Goal: Task Accomplishment & Management: Manage account settings

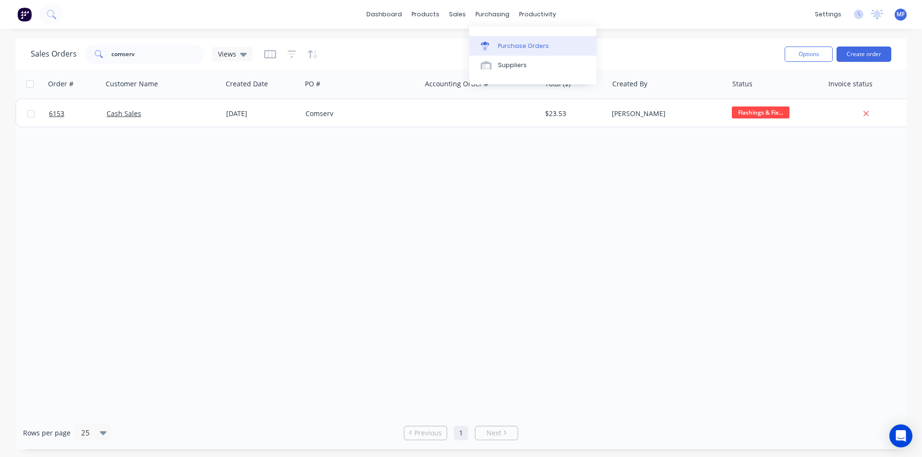
click at [496, 48] on link "Purchase Orders" at bounding box center [532, 45] width 127 height 19
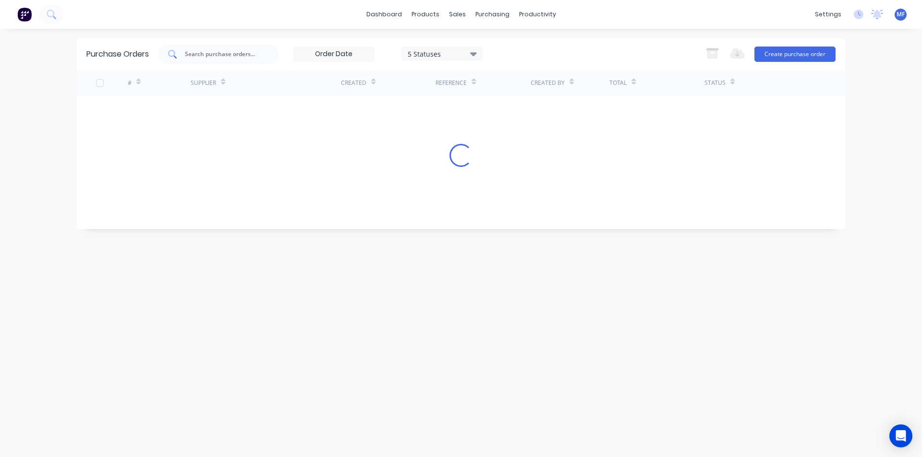
click at [187, 53] on input "text" at bounding box center [224, 54] width 80 height 10
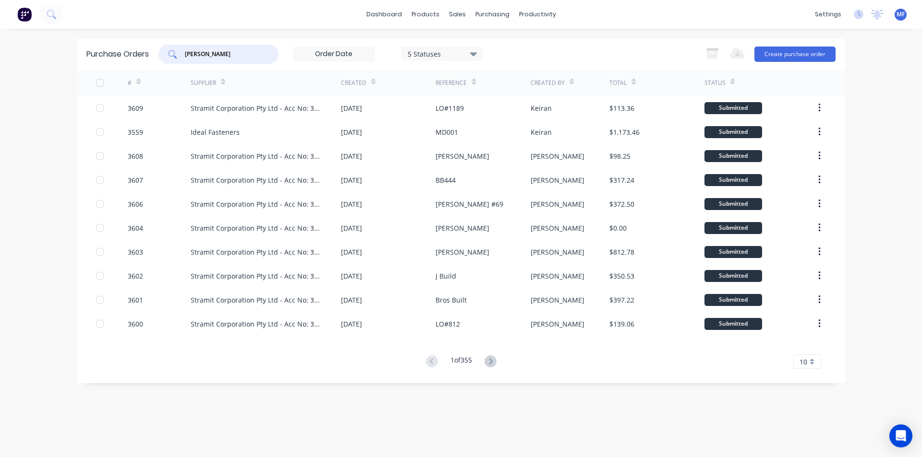
type input "petty"
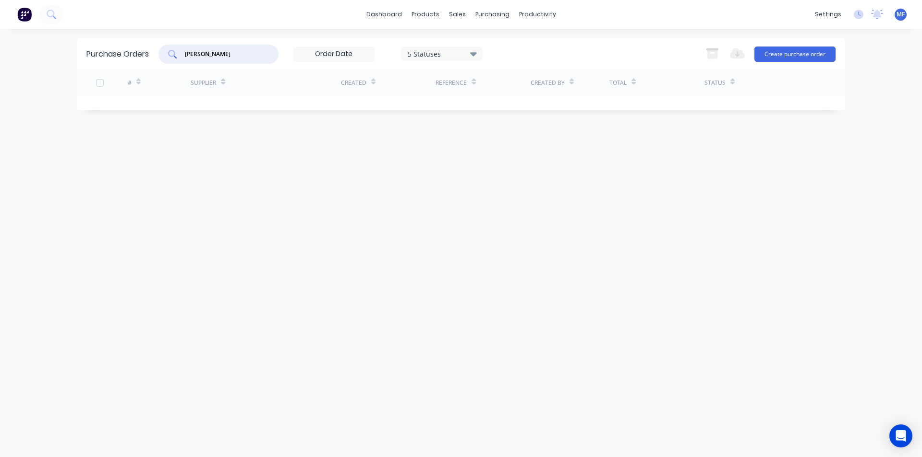
click at [225, 51] on input "petty" at bounding box center [224, 54] width 80 height 10
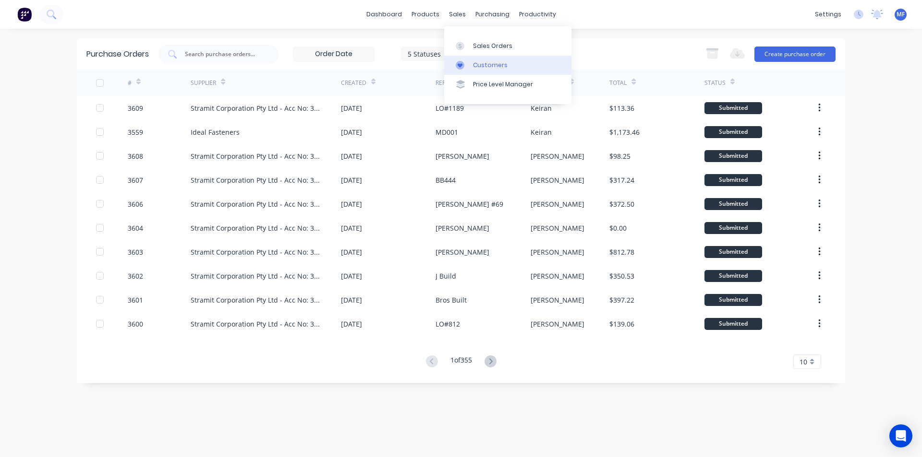
click at [464, 59] on link "Customers" at bounding box center [507, 65] width 127 height 19
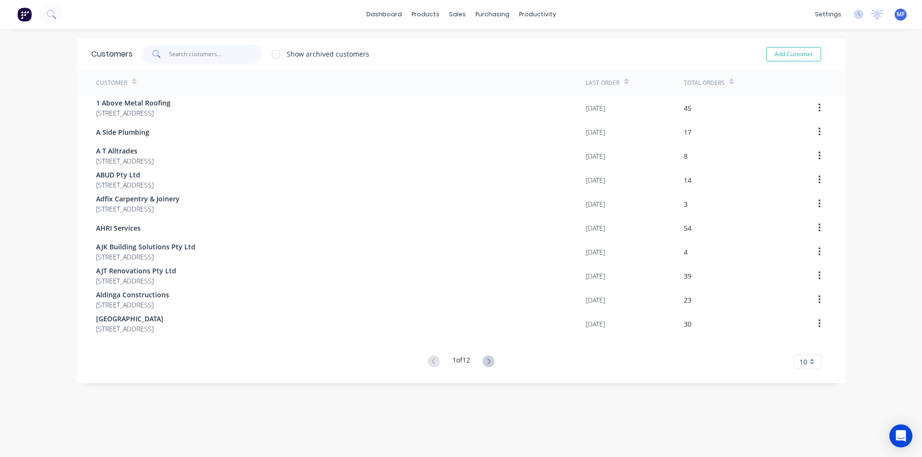
click at [172, 51] on input "text" at bounding box center [216, 54] width 94 height 19
type input "p"
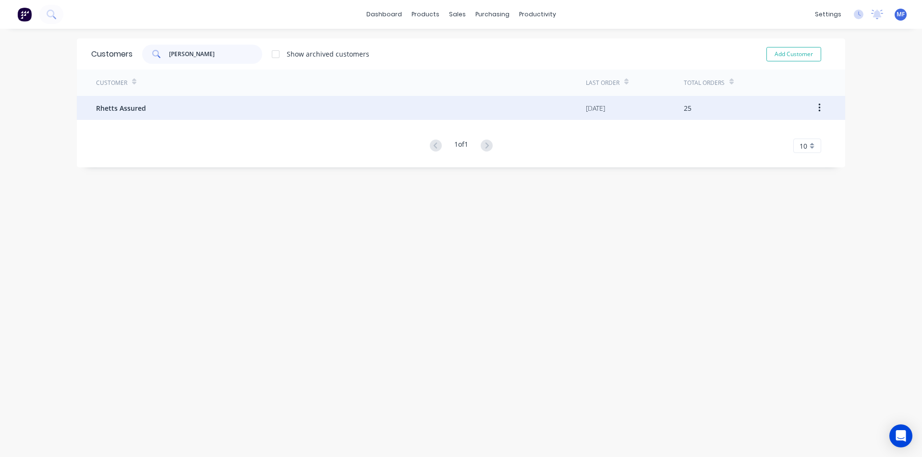
type input "rhett"
click at [101, 108] on span "Rhetts Assured" at bounding box center [121, 108] width 50 height 10
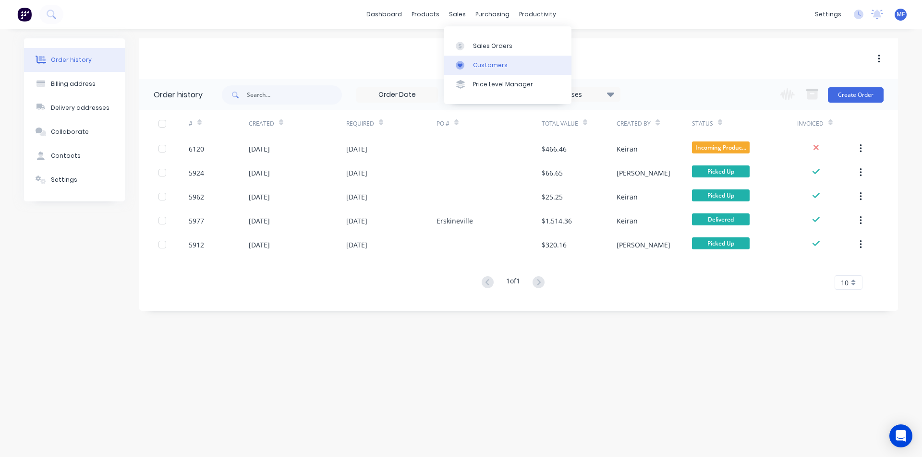
click at [470, 65] on link "Customers" at bounding box center [507, 65] width 127 height 19
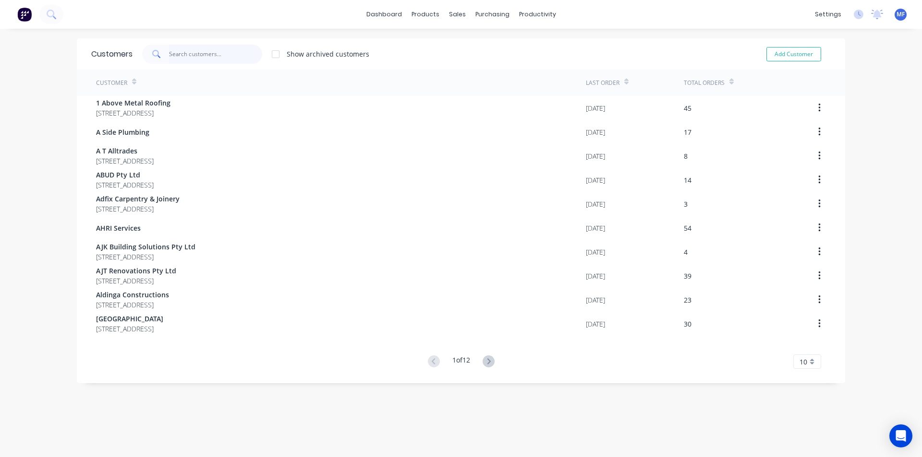
click at [215, 55] on input "text" at bounding box center [216, 54] width 94 height 19
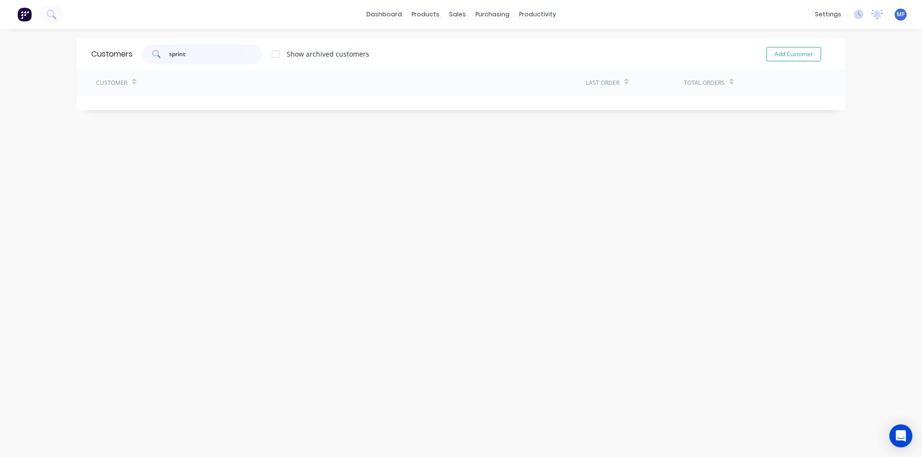
click at [226, 58] on input "sprint" at bounding box center [216, 54] width 94 height 19
click at [225, 58] on input "sprint" at bounding box center [216, 54] width 94 height 19
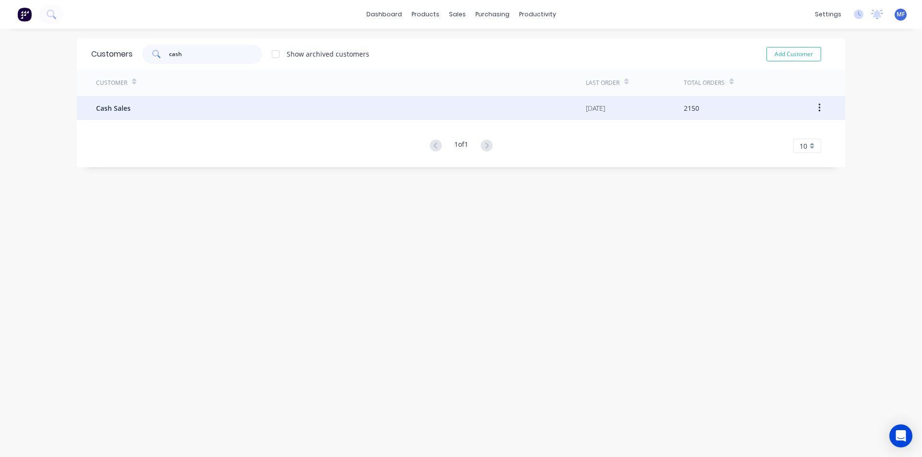
type input "cash"
click at [127, 114] on div "Cash Sales" at bounding box center [341, 108] width 490 height 24
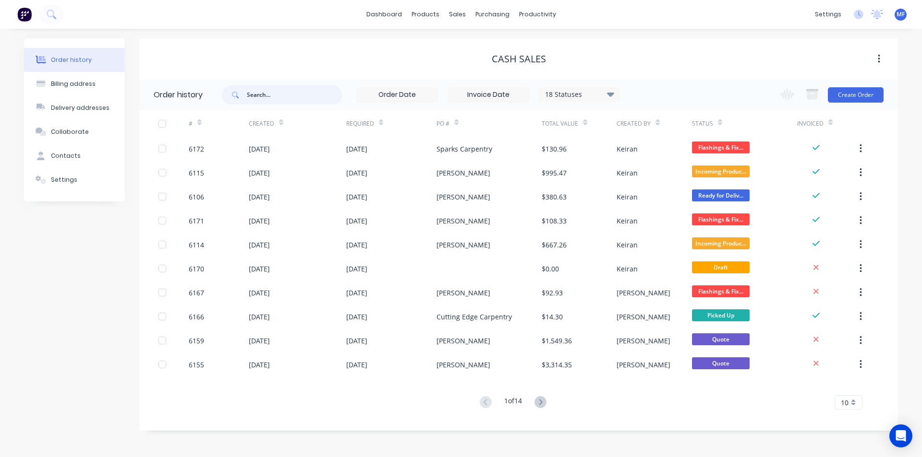
click at [287, 90] on input "text" at bounding box center [294, 94] width 95 height 19
type input "spir"
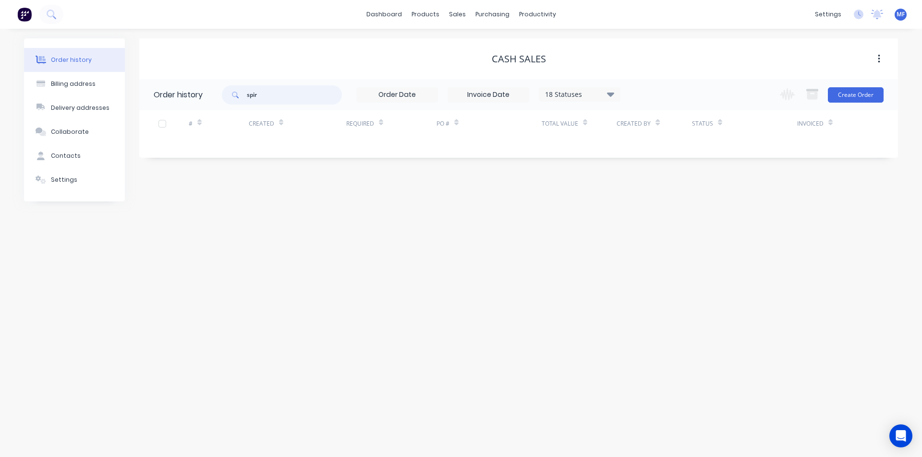
click at [291, 93] on input "spir" at bounding box center [294, 94] width 95 height 19
type input "sprin"
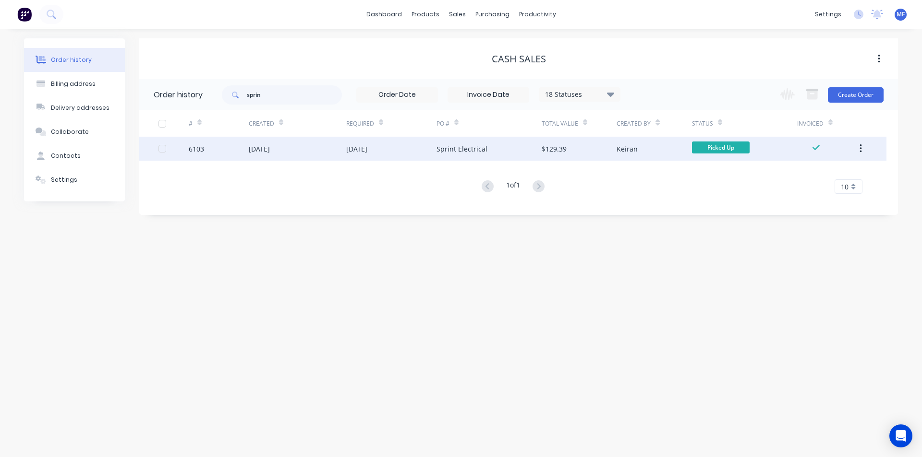
click at [486, 146] on div "Sprint Electrical" at bounding box center [488, 149] width 105 height 24
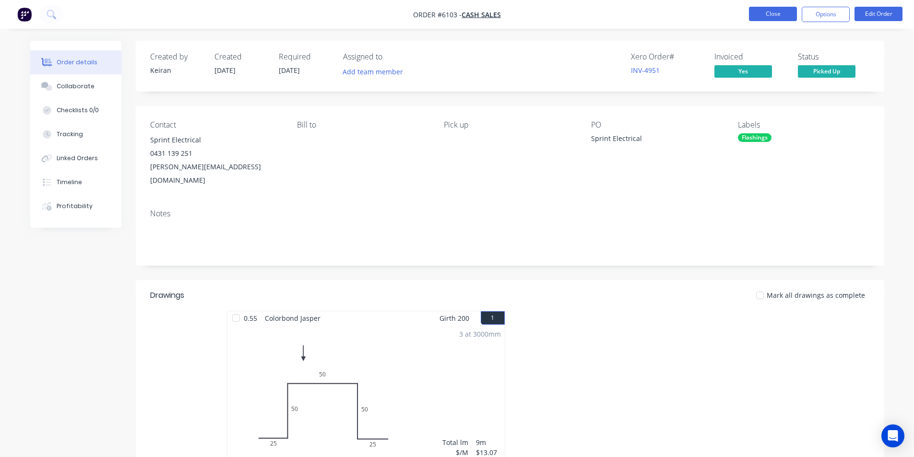
click at [765, 18] on button "Close" at bounding box center [773, 14] width 48 height 14
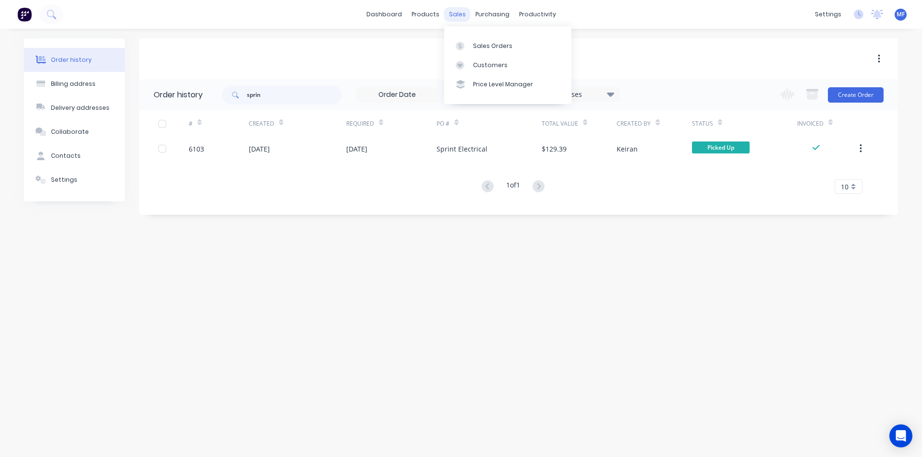
click at [453, 11] on div "sales" at bounding box center [457, 14] width 26 height 14
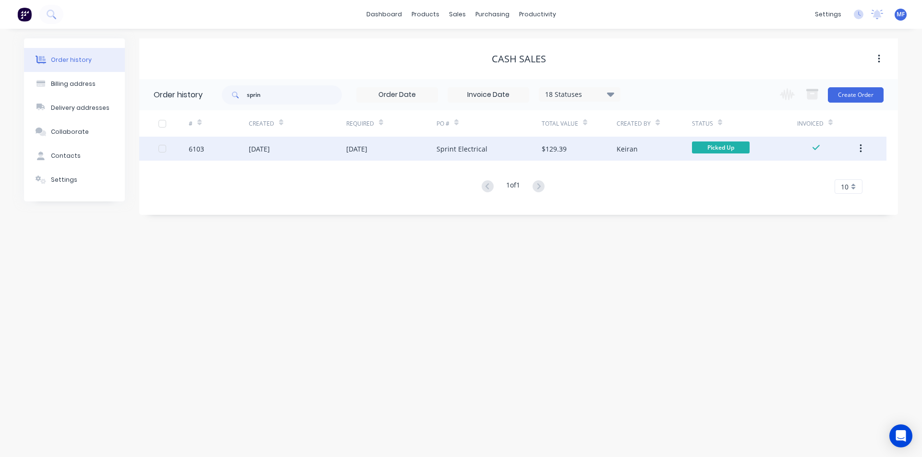
click at [485, 142] on div "Sprint Electrical" at bounding box center [488, 149] width 105 height 24
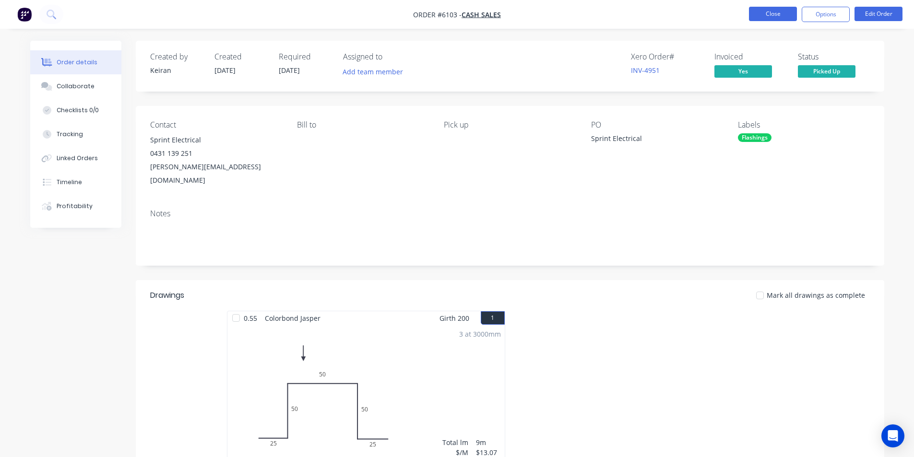
click at [760, 16] on button "Close" at bounding box center [773, 14] width 48 height 14
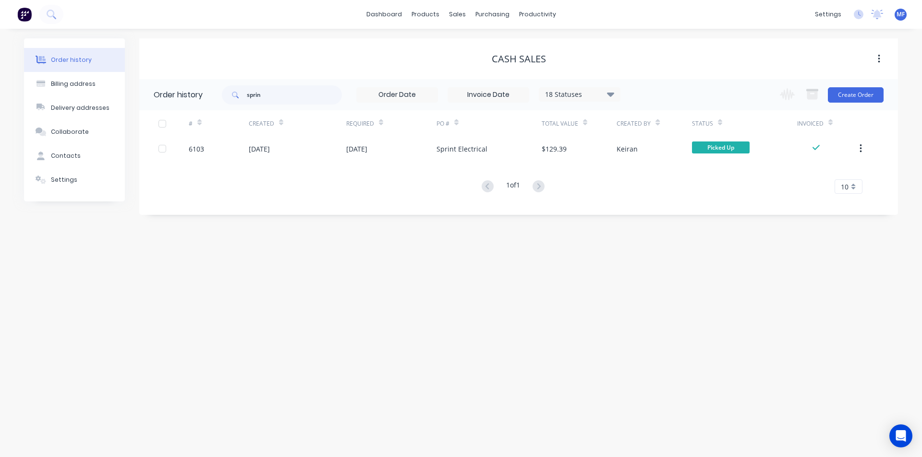
click at [368, 310] on div "Order history Billing address Delivery addresses Collaborate Contacts Settings …" at bounding box center [461, 243] width 922 height 429
click at [264, 95] on input "sprin" at bounding box center [294, 94] width 95 height 19
click at [265, 96] on input "sprin" at bounding box center [294, 94] width 95 height 19
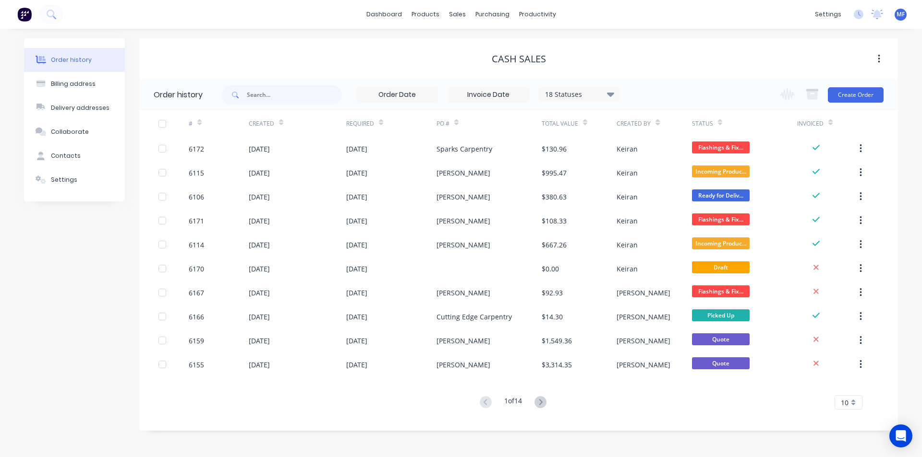
drag, startPoint x: 265, startPoint y: 96, endPoint x: 245, endPoint y: 95, distance: 20.2
click at [245, 95] on span at bounding box center [234, 94] width 25 height 19
click at [254, 99] on input "text" at bounding box center [294, 94] width 95 height 19
type input "carpentry"
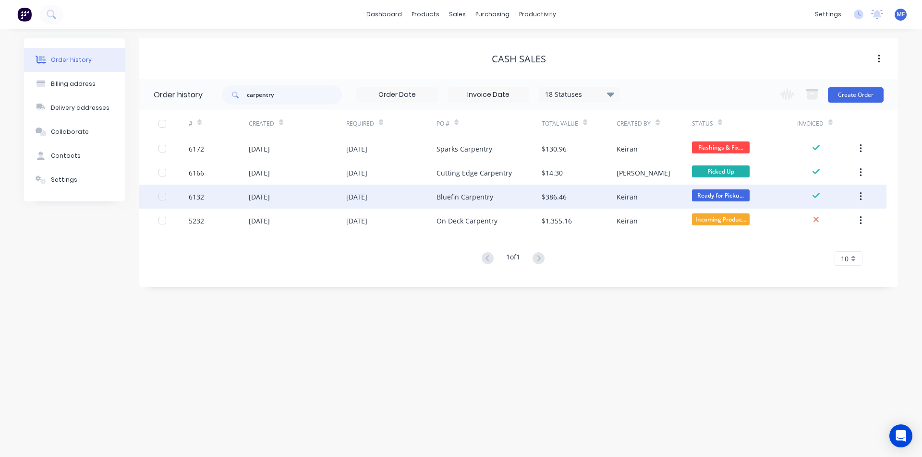
click at [419, 197] on div "[DATE]" at bounding box center [391, 197] width 90 height 24
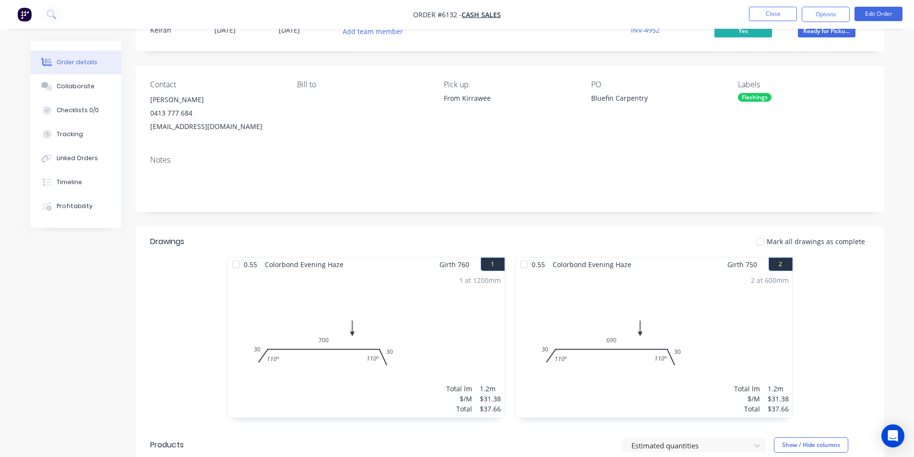
scroll to position [39, 0]
click at [766, 17] on button "Close" at bounding box center [773, 14] width 48 height 14
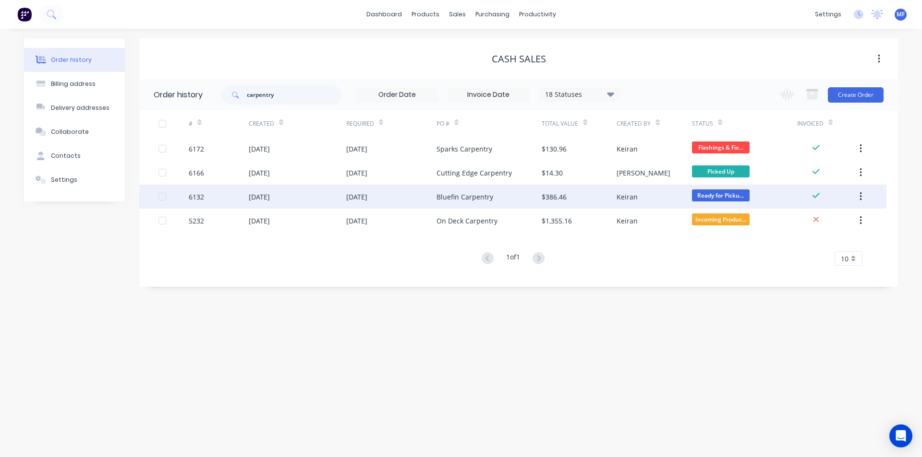
click at [644, 194] on div "Keiran" at bounding box center [653, 197] width 75 height 24
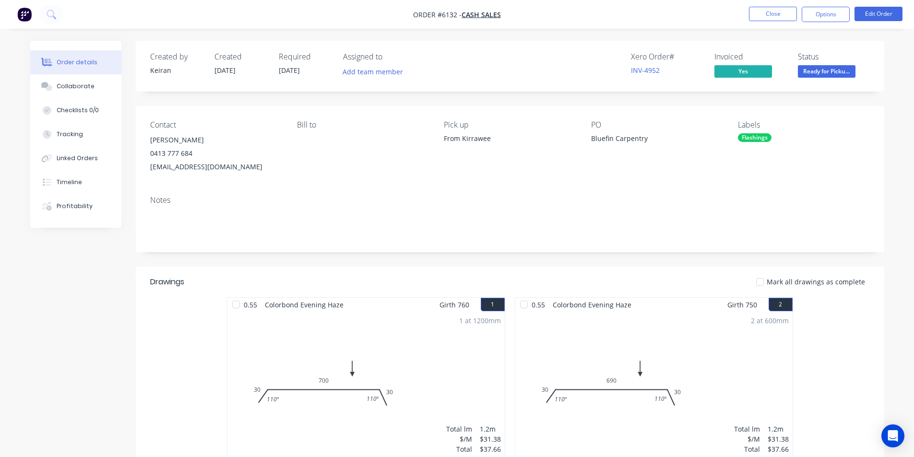
click at [271, 172] on div "bluefincarpentry@gmail.com" at bounding box center [216, 166] width 132 height 13
click at [648, 69] on link "INV-4952" at bounding box center [645, 70] width 29 height 9
click at [771, 15] on button "Close" at bounding box center [773, 14] width 48 height 14
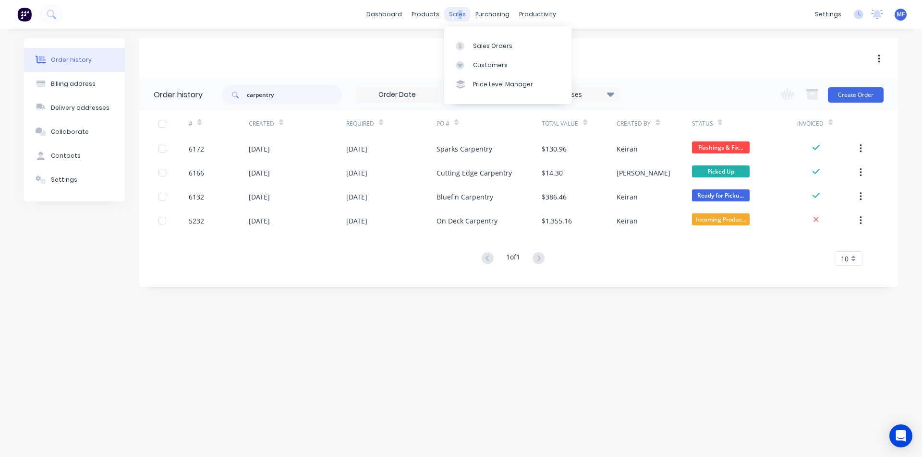
click at [460, 12] on div "sales" at bounding box center [457, 14] width 26 height 14
click at [283, 99] on input "carpentry" at bounding box center [294, 94] width 95 height 19
type input "sprint"
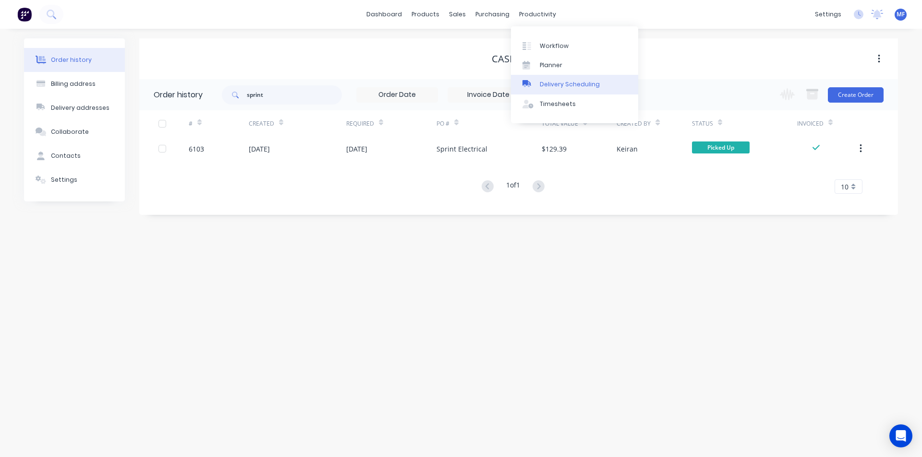
click at [560, 85] on div "Delivery Scheduling" at bounding box center [569, 84] width 60 height 9
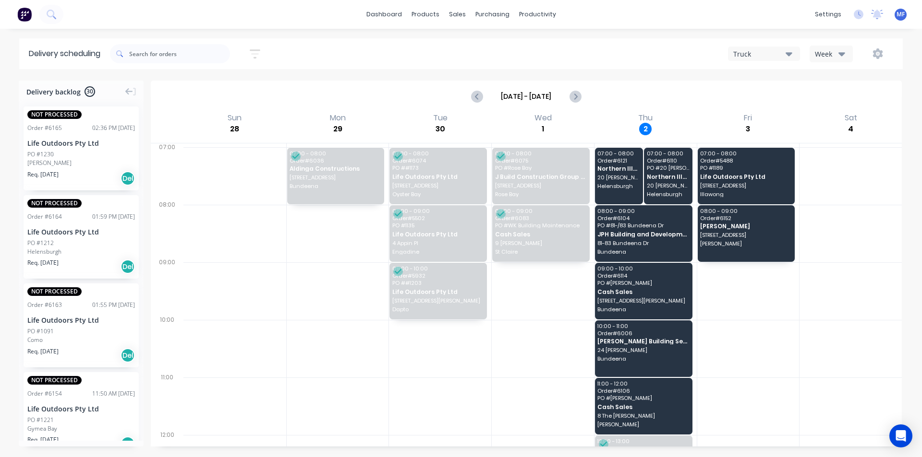
click at [876, 188] on div at bounding box center [850, 176] width 102 height 58
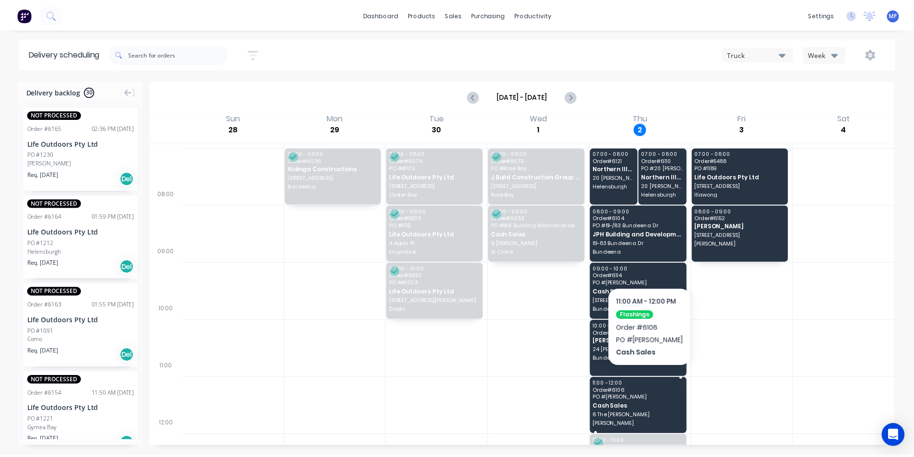
scroll to position [48, 0]
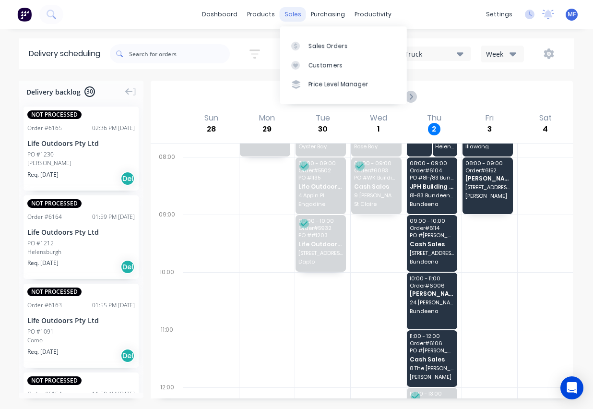
click at [293, 12] on div "sales" at bounding box center [293, 14] width 26 height 14
click at [329, 65] on div "Customers" at bounding box center [326, 65] width 35 height 9
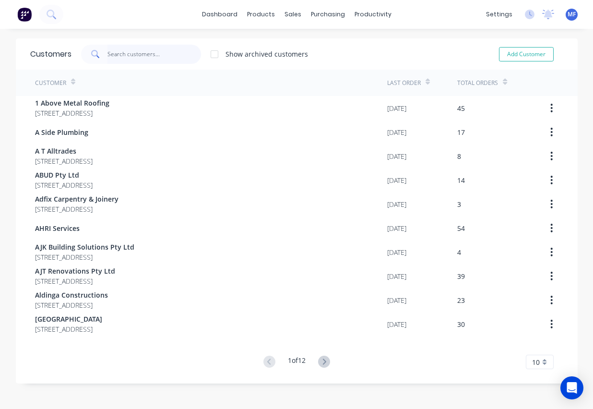
click at [115, 52] on input "text" at bounding box center [155, 54] width 94 height 19
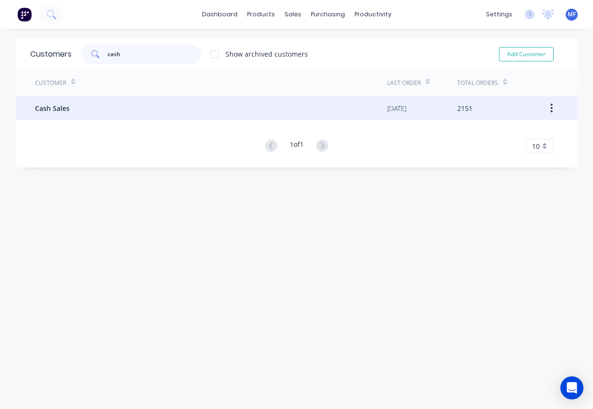
type input "cash"
click at [85, 113] on div "Cash Sales" at bounding box center [211, 108] width 352 height 24
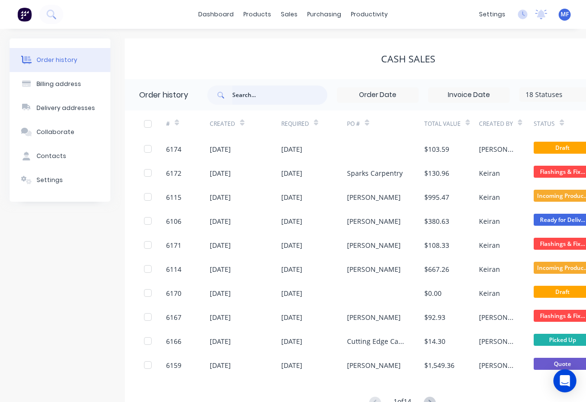
click at [257, 93] on input "text" at bounding box center [279, 94] width 95 height 19
type input "sprint"
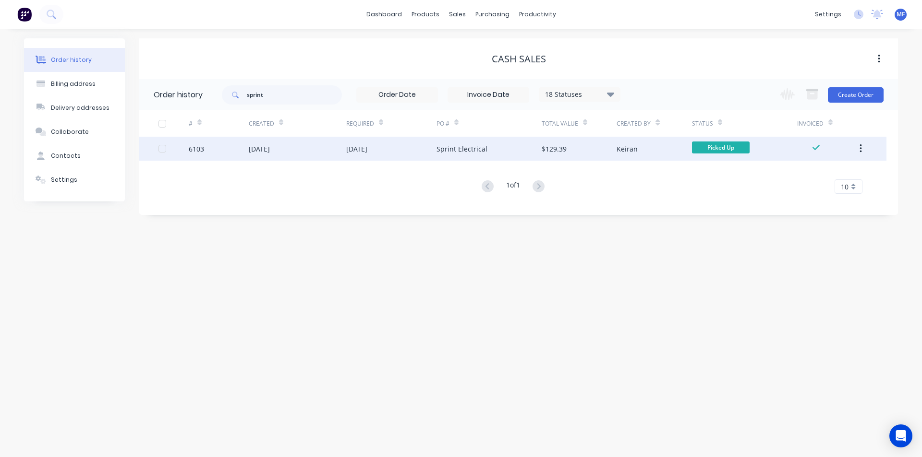
click at [367, 148] on div "[DATE]" at bounding box center [356, 149] width 21 height 10
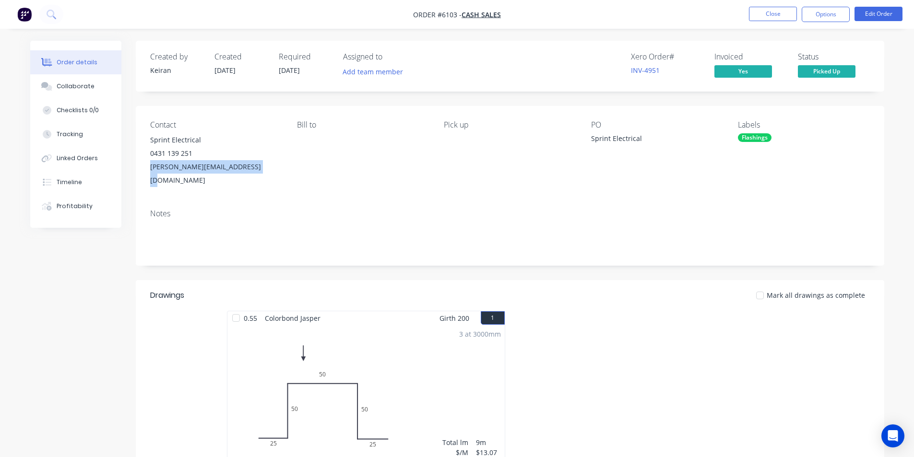
drag, startPoint x: 247, startPoint y: 165, endPoint x: 153, endPoint y: 176, distance: 94.7
click at [152, 176] on div "Contact Sprint Electrical 0431 139 251 justin@sprintelectrical.com.au Bill to P…" at bounding box center [510, 154] width 749 height 96
click at [233, 160] on div "justin@sprintelectrical.com.au" at bounding box center [216, 173] width 132 height 27
drag, startPoint x: 247, startPoint y: 168, endPoint x: 151, endPoint y: 168, distance: 96.5
click at [151, 168] on div "justin@sprintelectrical.com.au" at bounding box center [216, 173] width 132 height 27
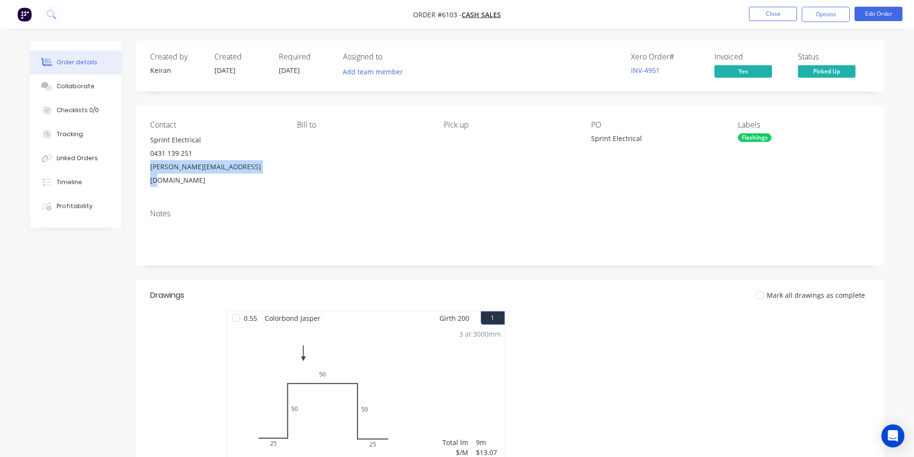
copy div "justin@sprintelectrical.com.au"
click at [772, 14] on button "Close" at bounding box center [773, 14] width 48 height 14
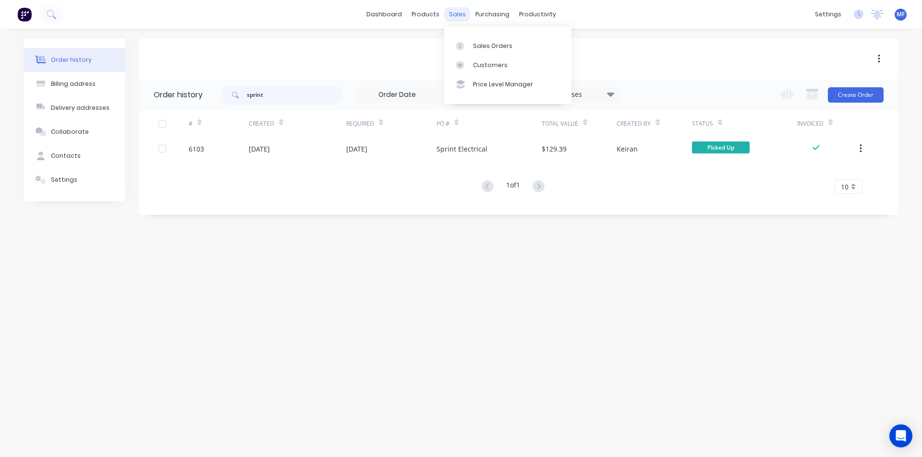
click at [467, 19] on div "sales" at bounding box center [457, 14] width 26 height 14
click at [485, 64] on div "Customers" at bounding box center [490, 65] width 35 height 9
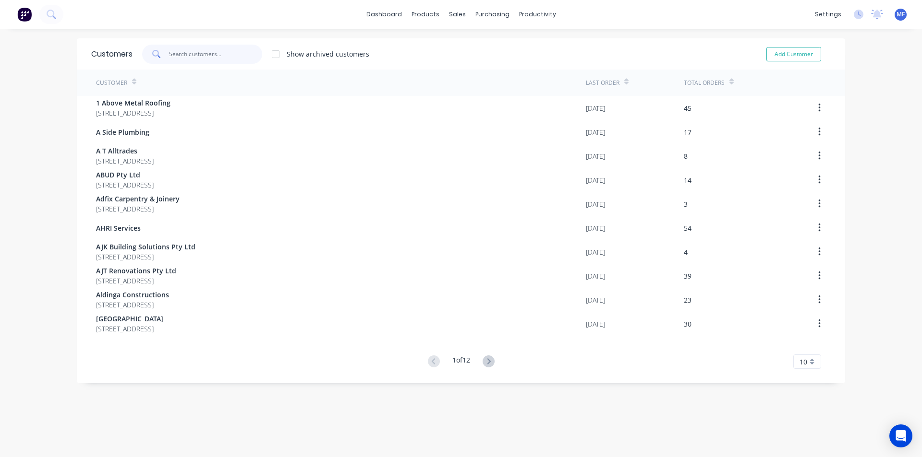
click at [219, 55] on input "text" at bounding box center [216, 54] width 94 height 19
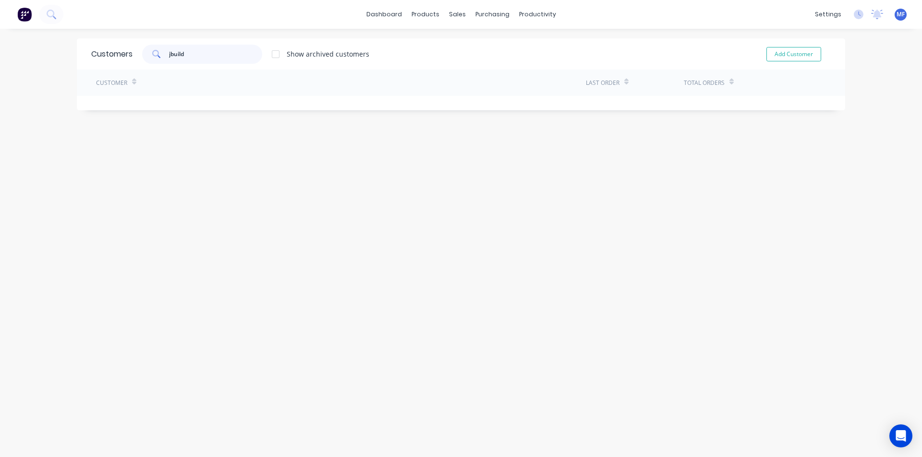
click at [209, 45] on input "jbuild" at bounding box center [216, 54] width 94 height 19
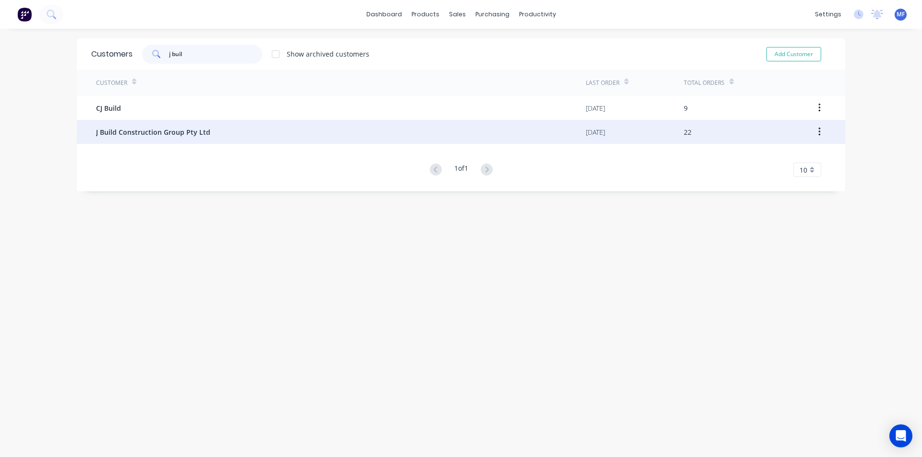
type input "j buil"
click at [208, 128] on div "J Build Construction Group Pty Ltd" at bounding box center [341, 132] width 490 height 24
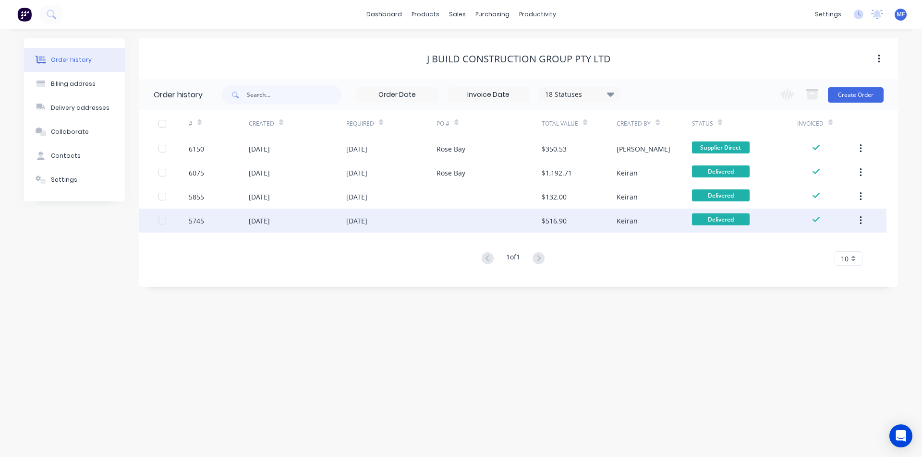
click at [567, 220] on div "$516.90" at bounding box center [578, 221] width 75 height 24
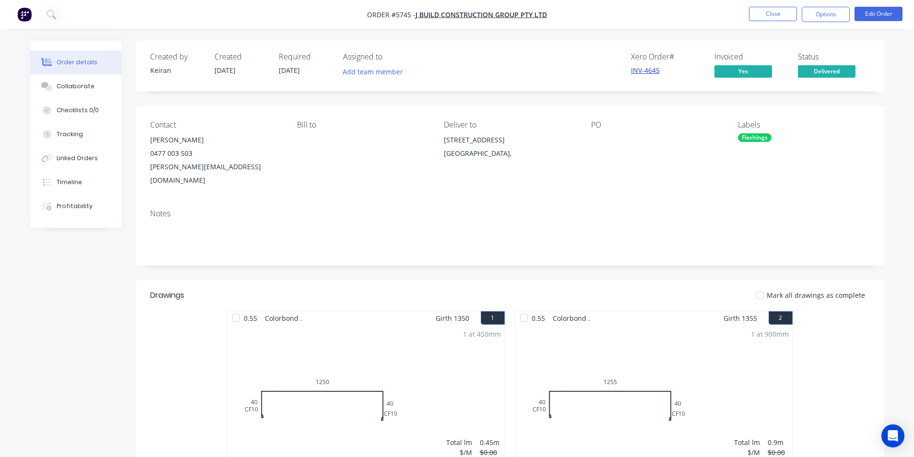
click at [655, 73] on link "INV-4645" at bounding box center [645, 70] width 29 height 9
click at [831, 13] on button "Options" at bounding box center [826, 14] width 48 height 15
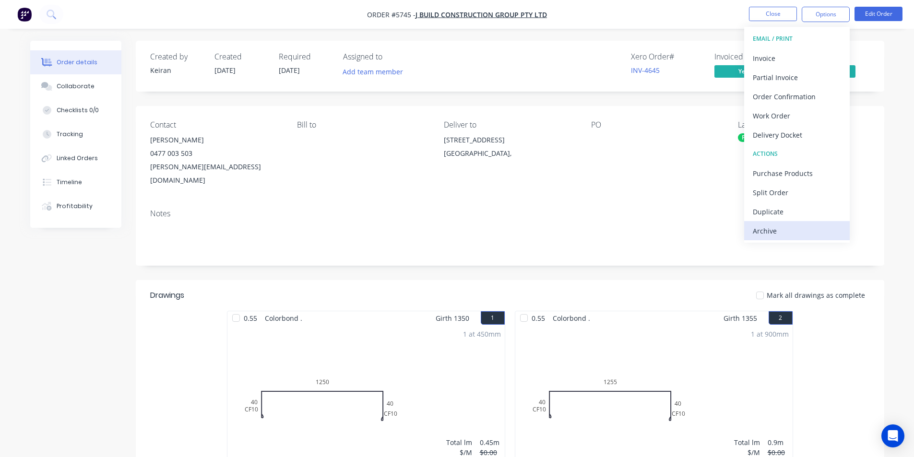
click at [791, 234] on div "Archive" at bounding box center [797, 231] width 88 height 14
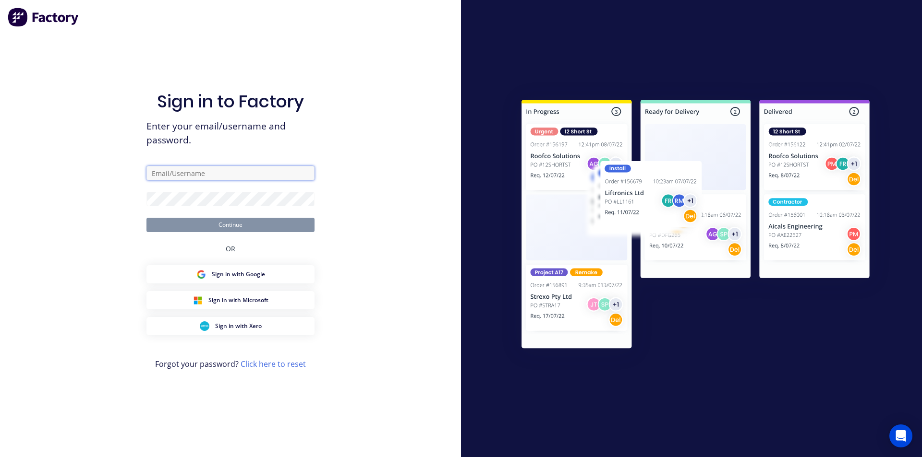
drag, startPoint x: 177, startPoint y: 175, endPoint x: 172, endPoint y: 165, distance: 11.6
click at [177, 175] on input "text" at bounding box center [230, 173] width 168 height 14
type input "mel@metaldeck.com.au"
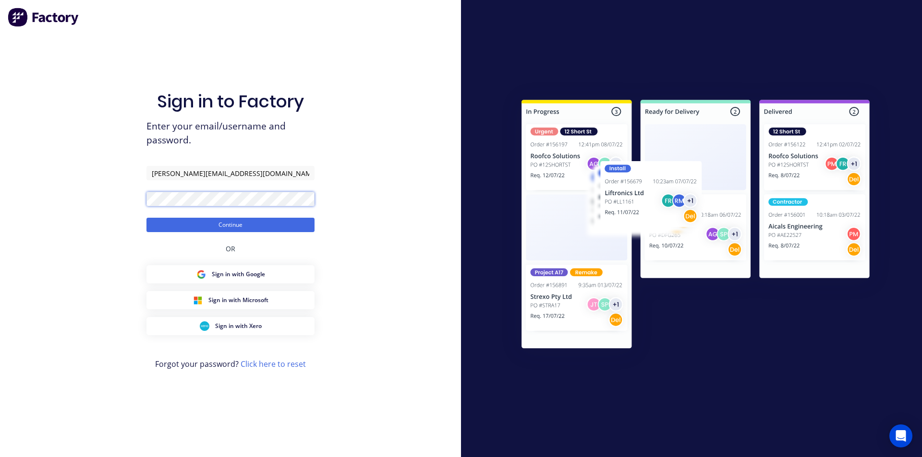
click at [146, 218] on button "Continue" at bounding box center [230, 225] width 168 height 14
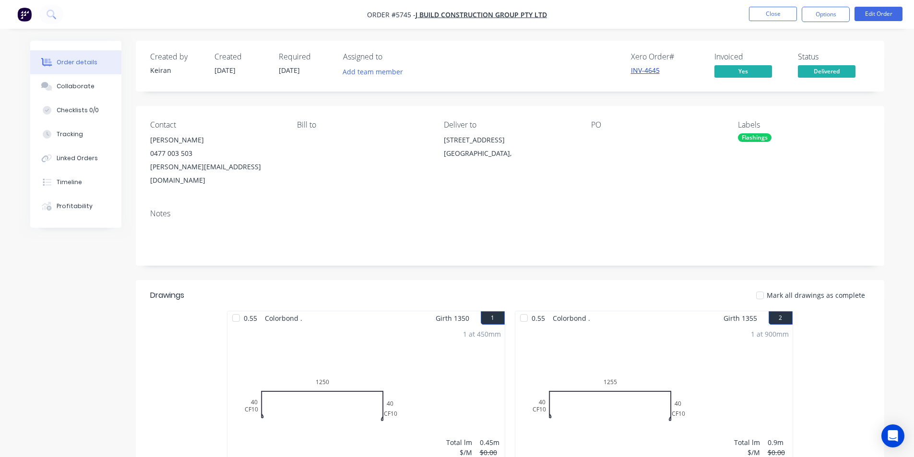
click at [648, 67] on link "INV-4645" at bounding box center [645, 70] width 29 height 9
click at [829, 21] on nav "Order #5745 - J Build Construction Group Pty Ltd Close Options Edit Order" at bounding box center [457, 14] width 914 height 29
click at [831, 19] on button "Options" at bounding box center [826, 14] width 48 height 15
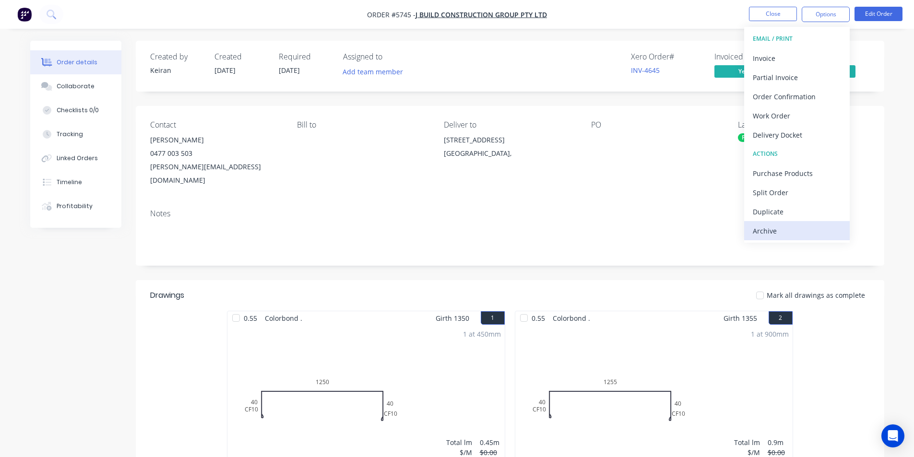
click at [792, 235] on div "Archive" at bounding box center [797, 231] width 88 height 14
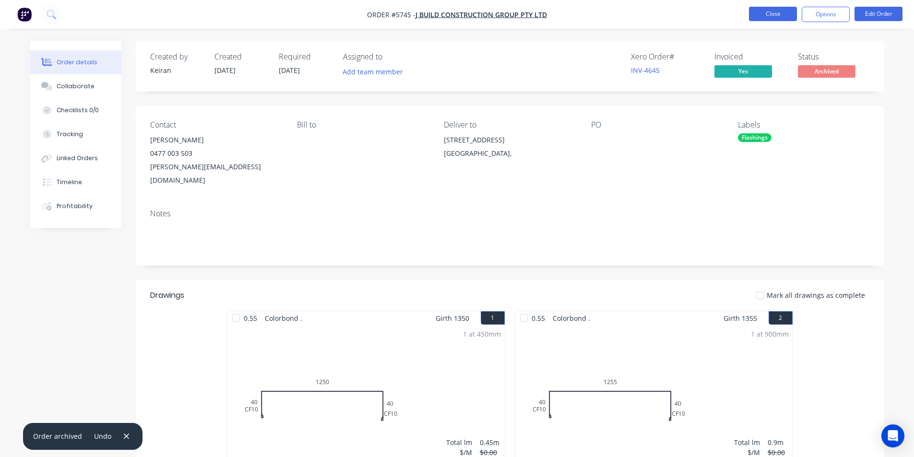
click at [779, 13] on button "Close" at bounding box center [773, 14] width 48 height 14
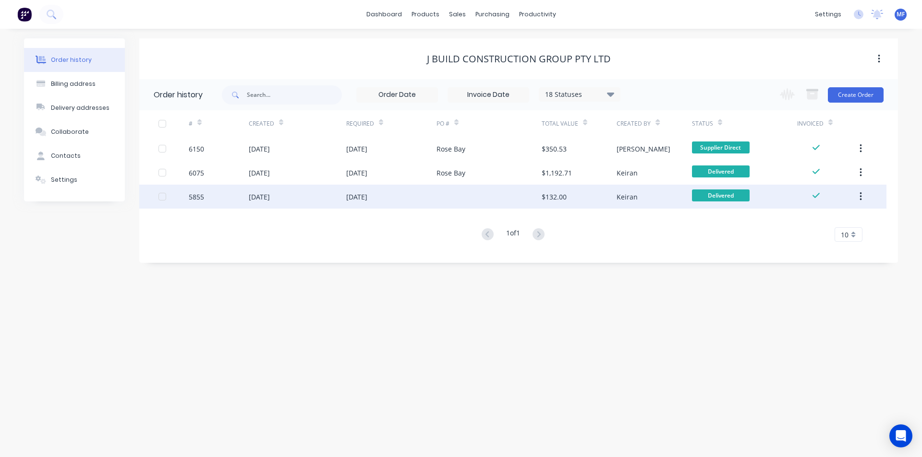
click at [424, 193] on div "17 Sep 2025" at bounding box center [391, 197] width 90 height 24
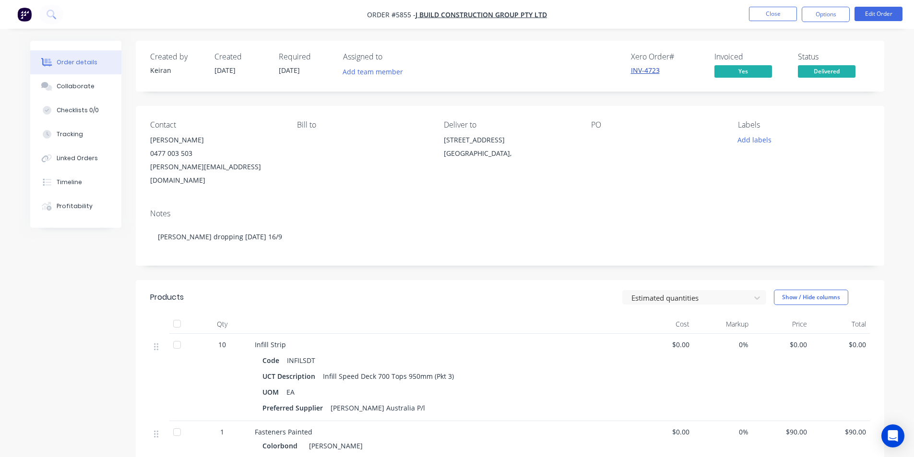
click at [648, 69] on link "INV-4723" at bounding box center [645, 70] width 29 height 9
click at [788, 16] on button "Close" at bounding box center [773, 14] width 48 height 14
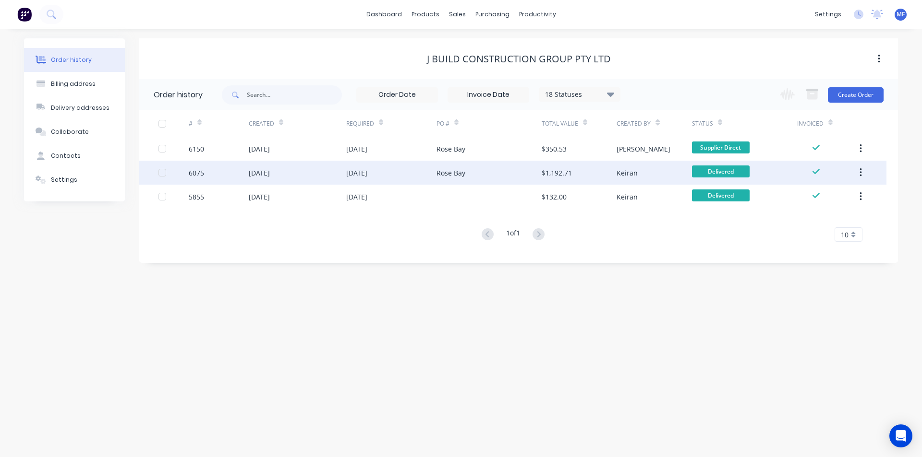
click at [561, 169] on div "$1,192.71" at bounding box center [556, 173] width 30 height 10
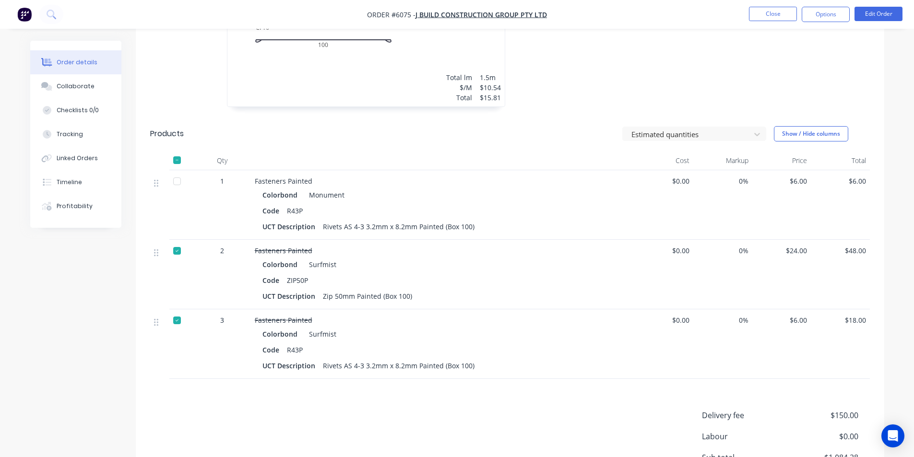
scroll to position [1320, 0]
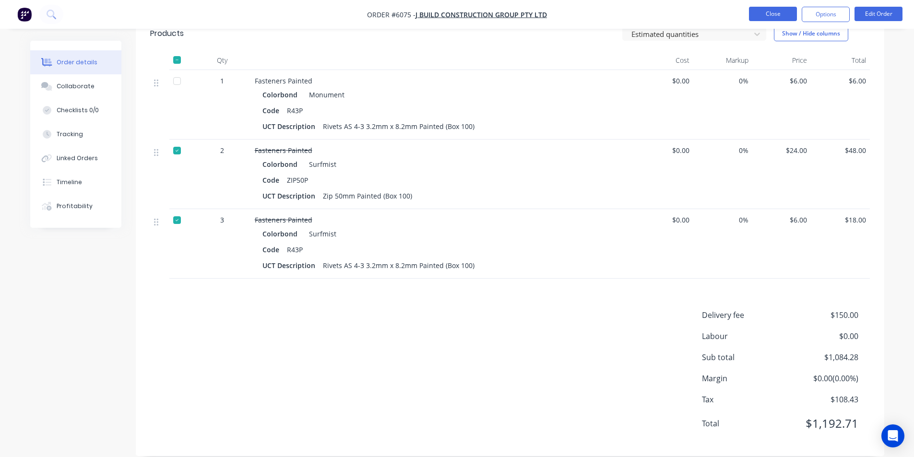
click at [779, 18] on button "Close" at bounding box center [773, 14] width 48 height 14
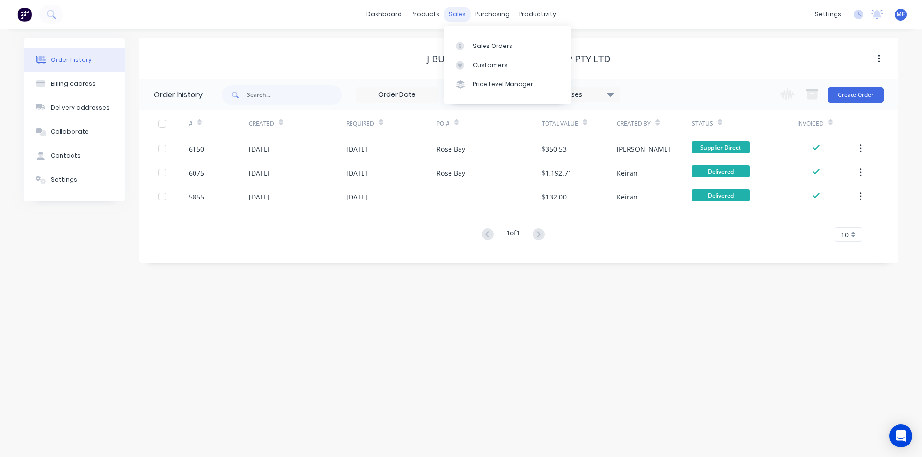
click at [457, 11] on div "sales" at bounding box center [457, 14] width 26 height 14
click at [488, 8] on div "purchasing" at bounding box center [492, 14] width 44 height 14
click at [453, 15] on div "sales" at bounding box center [457, 14] width 26 height 14
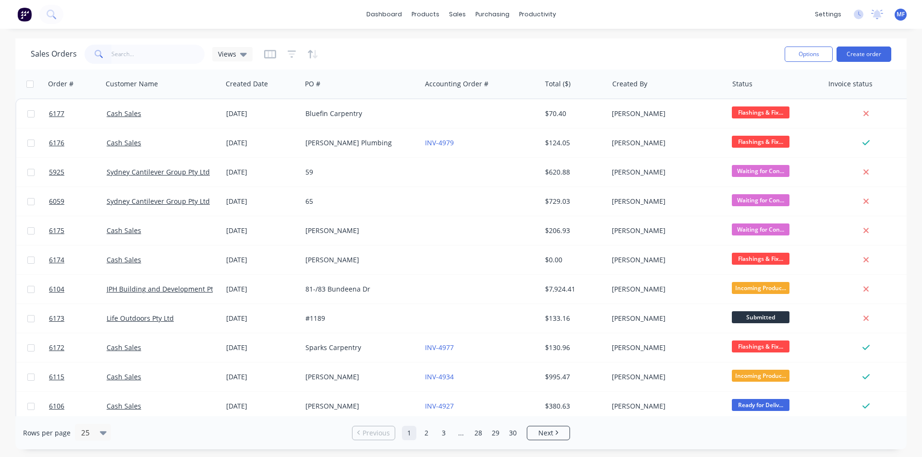
click at [138, 54] on input "text" at bounding box center [158, 54] width 94 height 19
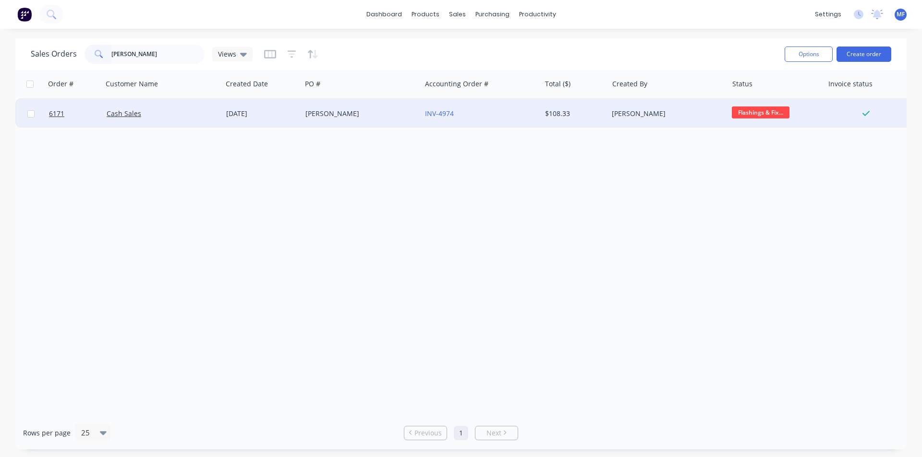
type input "[PERSON_NAME]"
click at [319, 115] on div "[PERSON_NAME]" at bounding box center [358, 114] width 107 height 10
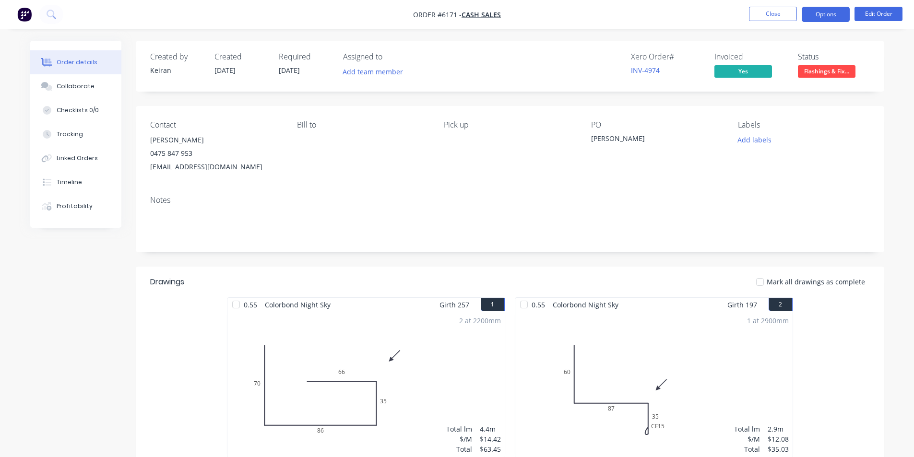
click at [593, 14] on button "Options" at bounding box center [826, 14] width 48 height 15
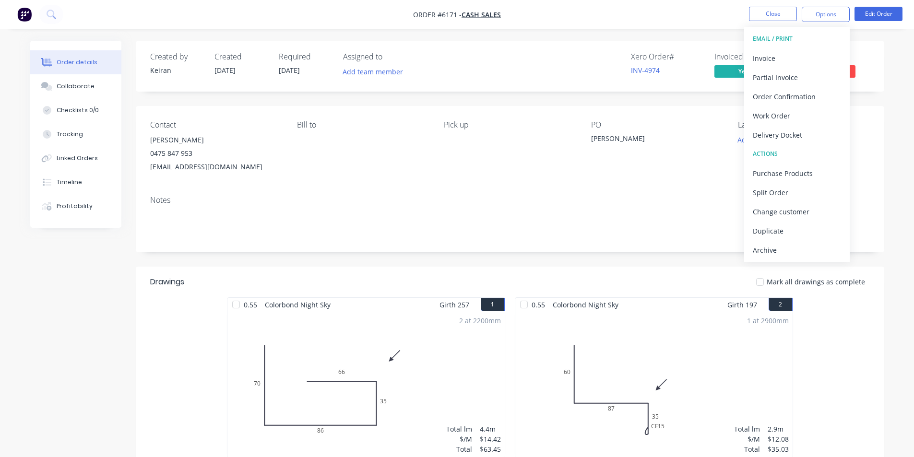
click at [593, 323] on div "0.55 Colorbond Night Sky Girth 257 1 0 70 86 35 66 0 70 86 35 66 2 at 2200mm To…" at bounding box center [510, 383] width 749 height 171
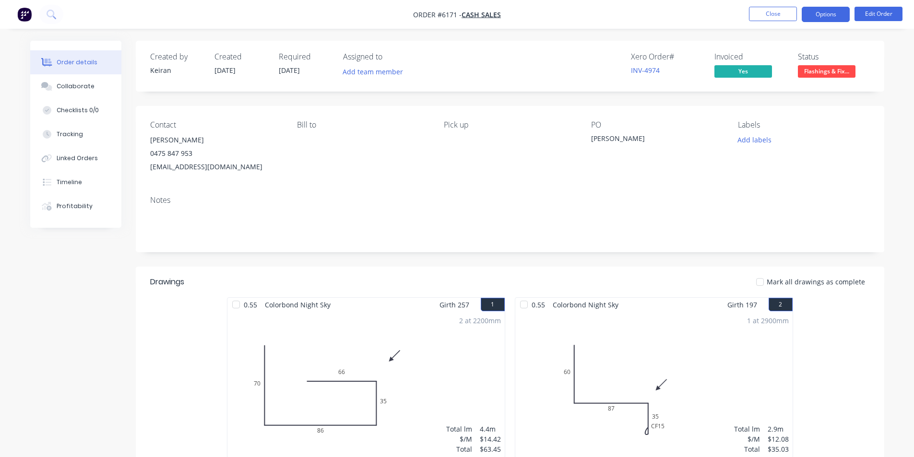
click at [593, 15] on button "Options" at bounding box center [826, 14] width 48 height 15
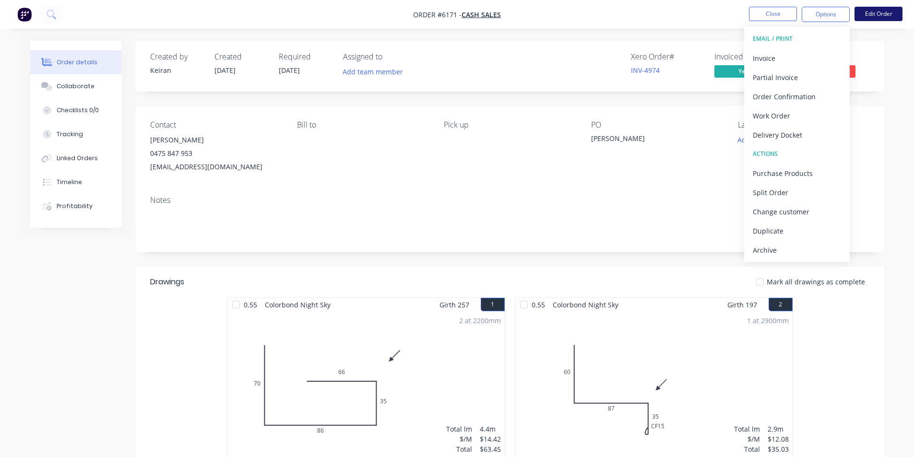
click at [593, 12] on button "Edit Order" at bounding box center [879, 14] width 48 height 14
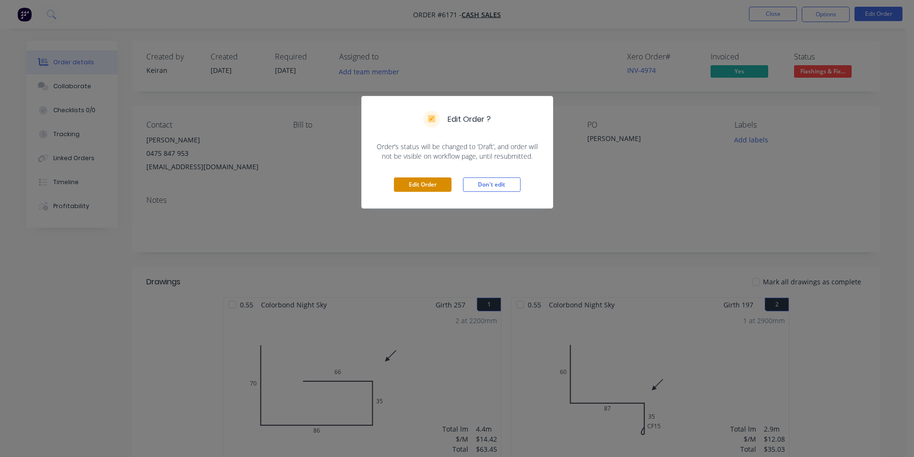
click at [404, 183] on button "Edit Order" at bounding box center [423, 185] width 58 height 14
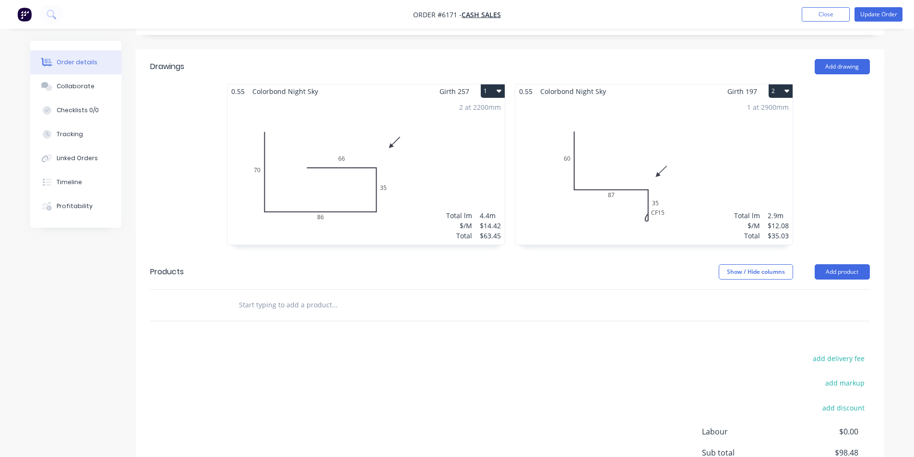
scroll to position [232, 0]
click at [593, 99] on div "1 at 2900mm Total lm $/M Total 2.9m $12.08 $35.03" at bounding box center [653, 172] width 277 height 146
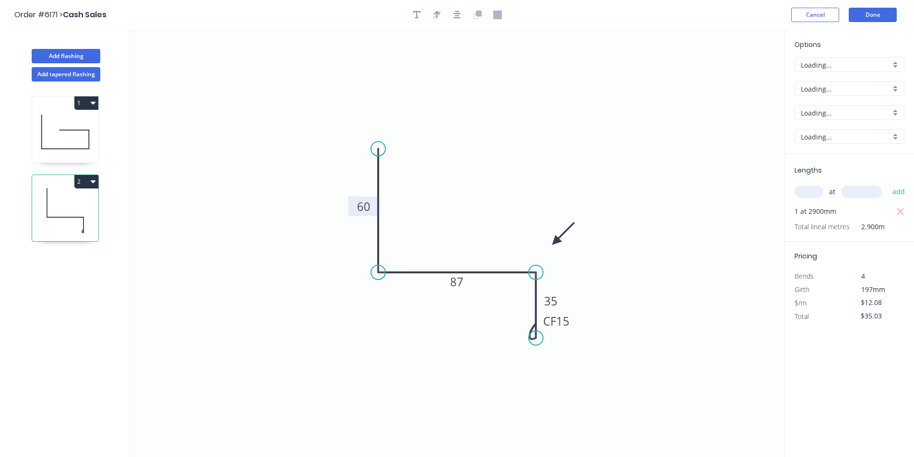
click at [358, 205] on tspan "60" at bounding box center [363, 207] width 13 height 16
click at [359, 205] on tspan "60" at bounding box center [363, 207] width 13 height 16
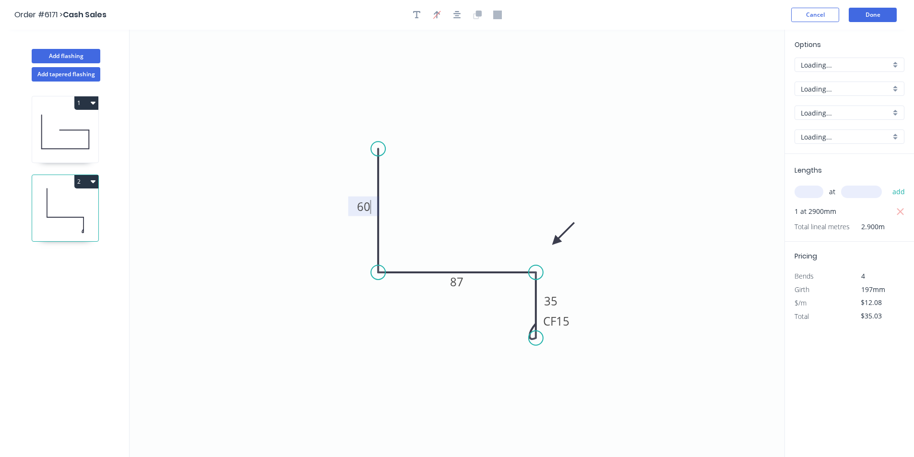
click at [371, 208] on g "60" at bounding box center [363, 207] width 19 height 16
click at [593, 130] on icon "0 100 87 CF 15 35" at bounding box center [457, 244] width 655 height 428
type input "$13.60"
type input "$39.44"
click at [593, 10] on button "Done" at bounding box center [873, 15] width 48 height 14
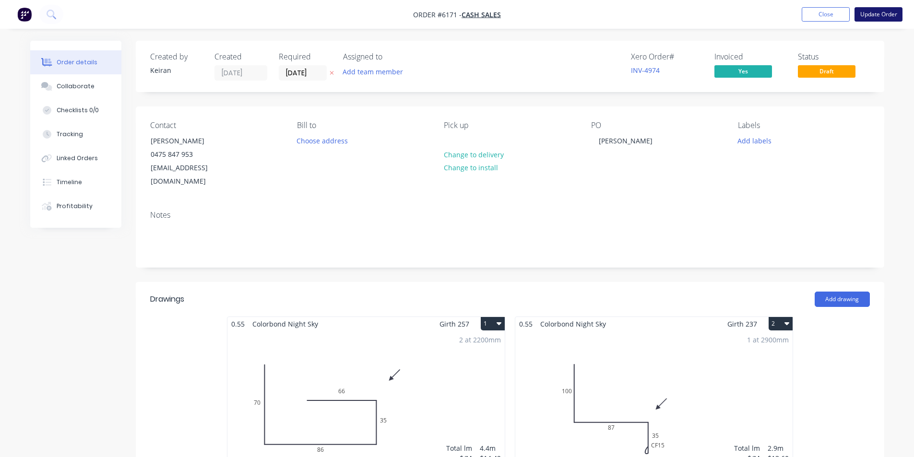
click at [593, 16] on button "Update Order" at bounding box center [879, 14] width 48 height 14
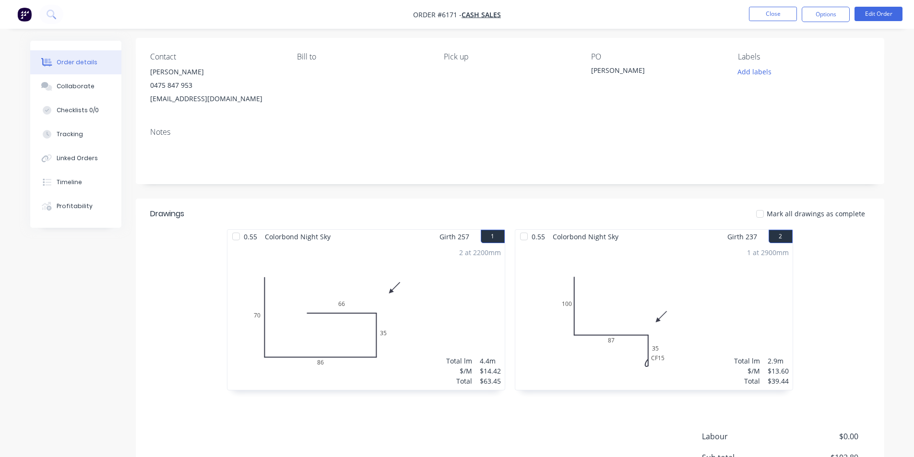
scroll to position [182, 0]
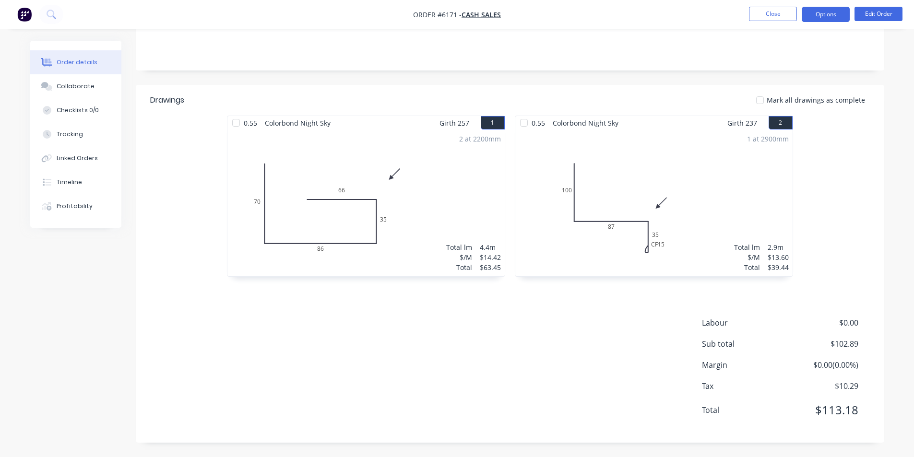
click at [593, 14] on button "Options" at bounding box center [826, 14] width 48 height 15
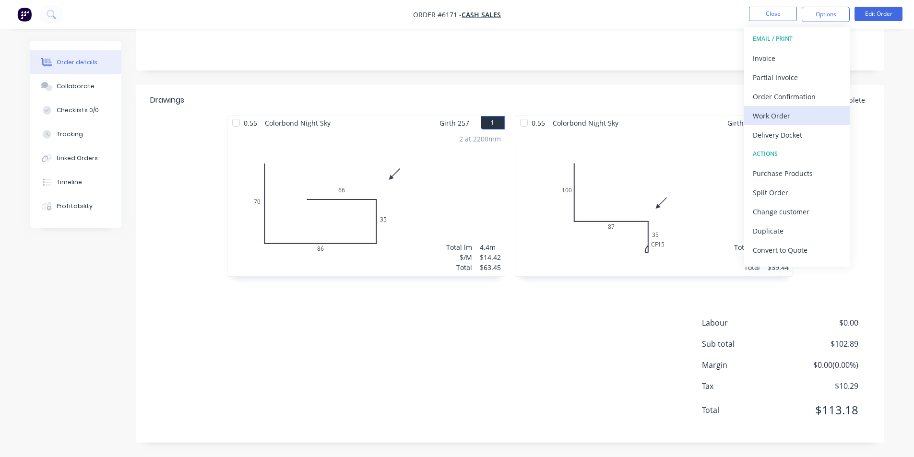
click at [593, 118] on div "Work Order" at bounding box center [797, 116] width 88 height 14
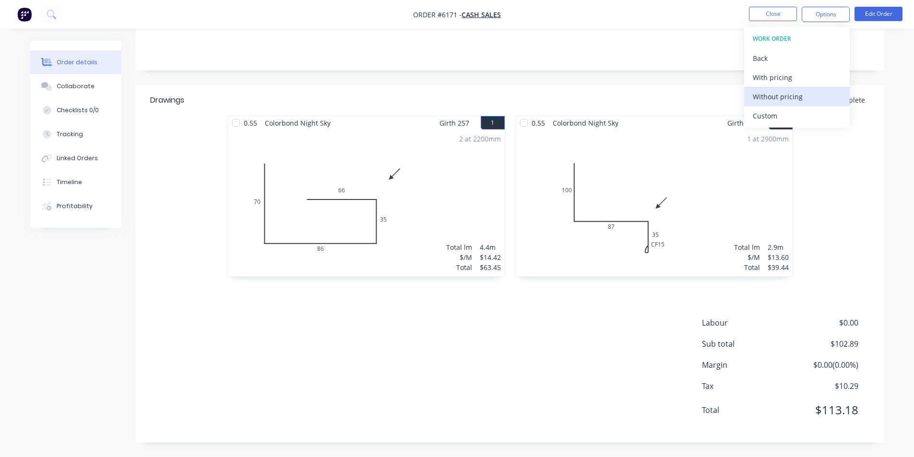
click at [593, 96] on div "Without pricing" at bounding box center [797, 97] width 88 height 14
click at [593, 10] on nav "Order #6171 - Cash Sales Close Options Edit Order" at bounding box center [457, 14] width 914 height 29
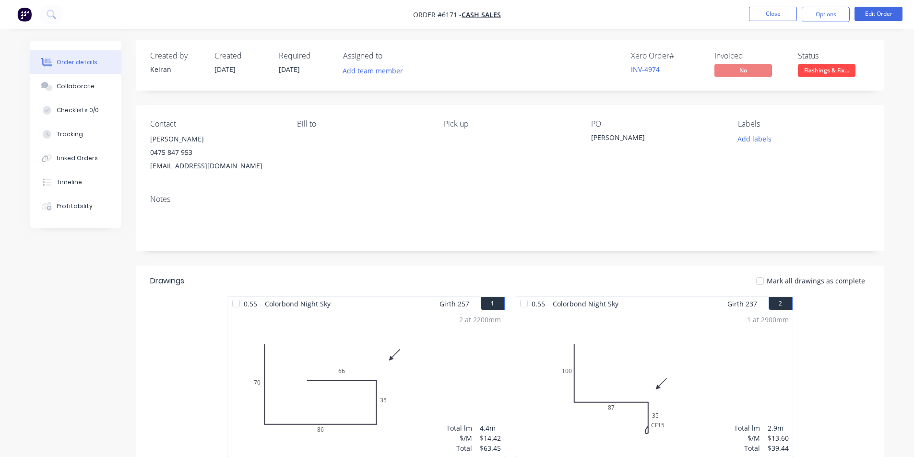
scroll to position [0, 0]
click at [593, 72] on link "INV-4974" at bounding box center [645, 70] width 29 height 9
click at [593, 11] on button "Options" at bounding box center [826, 14] width 48 height 15
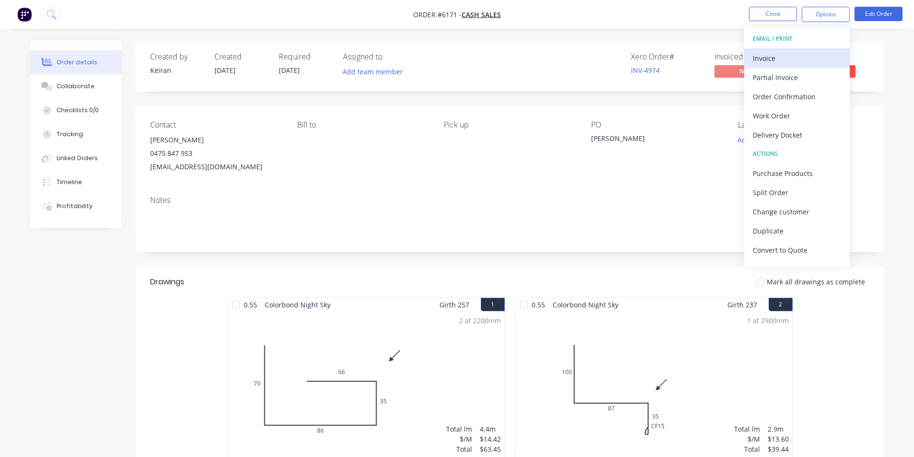
click at [593, 52] on div "Invoice" at bounding box center [797, 58] width 88 height 14
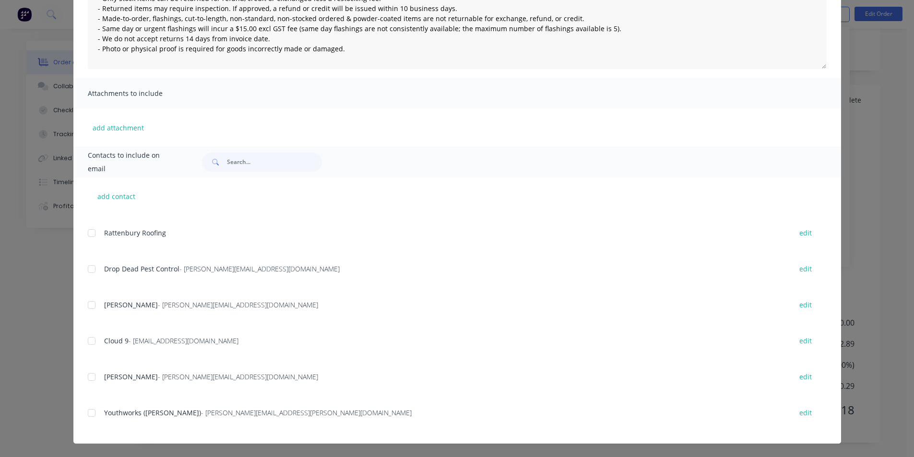
scroll to position [384, 0]
click at [87, 305] on div at bounding box center [91, 305] width 19 height 19
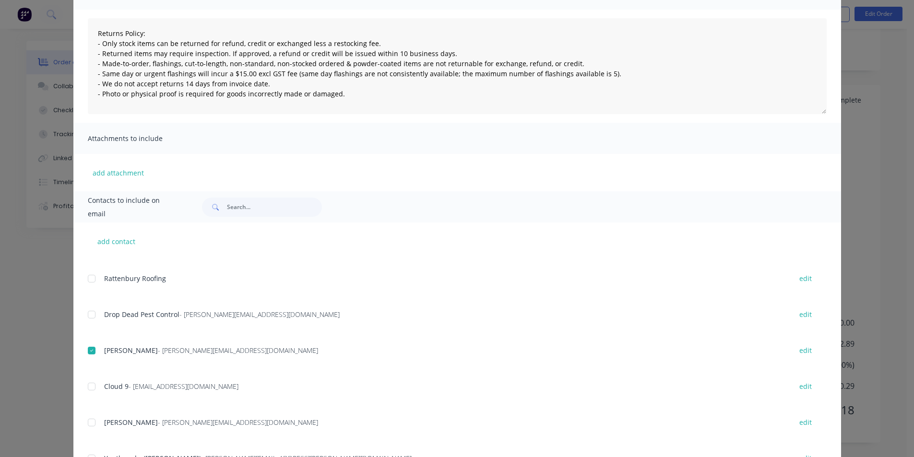
scroll to position [0, 0]
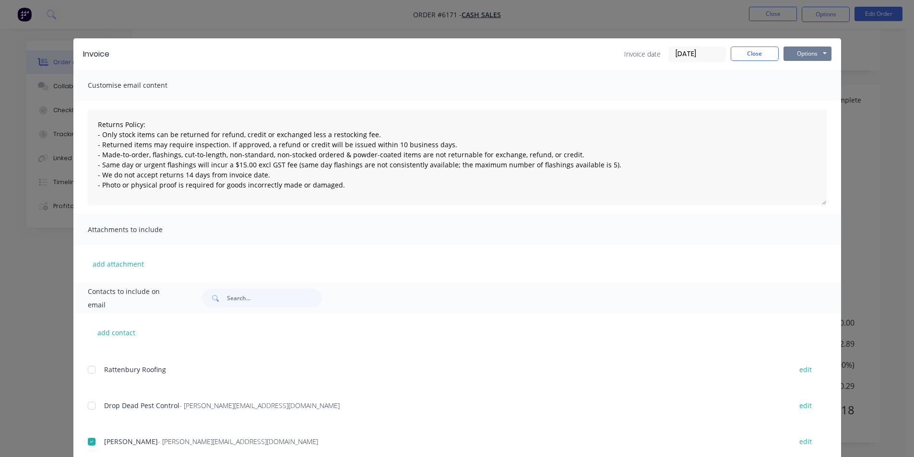
click at [593, 53] on button "Options" at bounding box center [808, 54] width 48 height 14
click at [593, 102] on button "Email" at bounding box center [814, 103] width 61 height 16
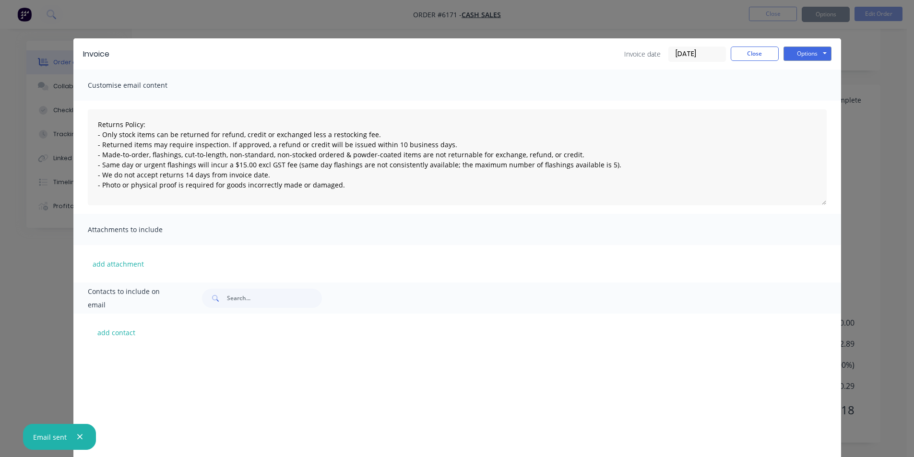
scroll to position [384, 0]
type textarea "Returns Policy: - Only stock items can be returned for refund, credit or exchan…"
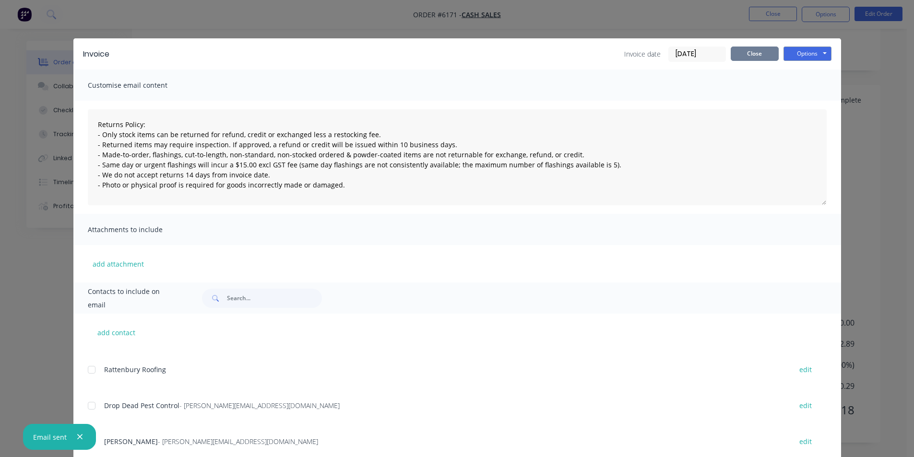
click at [593, 47] on button "Close" at bounding box center [755, 54] width 48 height 14
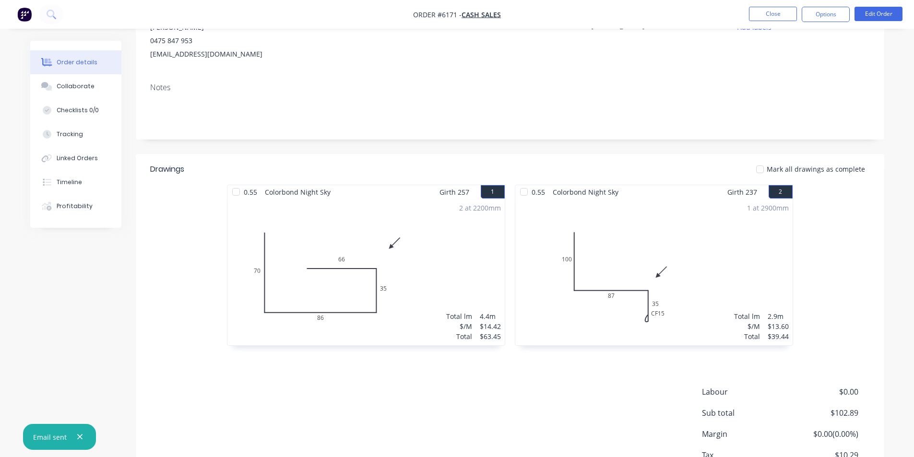
scroll to position [0, 0]
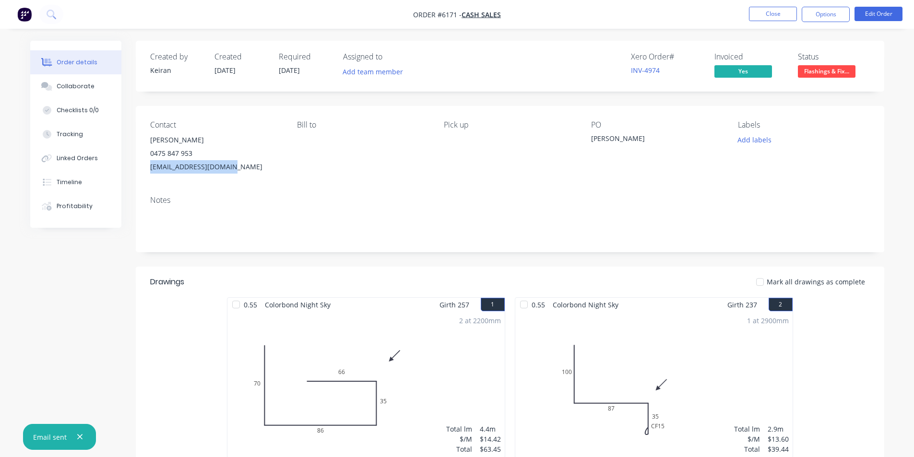
drag, startPoint x: 233, startPoint y: 166, endPoint x: 151, endPoint y: 167, distance: 82.1
click at [151, 167] on div "[EMAIL_ADDRESS][DOMAIN_NAME]" at bounding box center [216, 166] width 132 height 13
copy div "[EMAIL_ADDRESS][DOMAIN_NAME]"
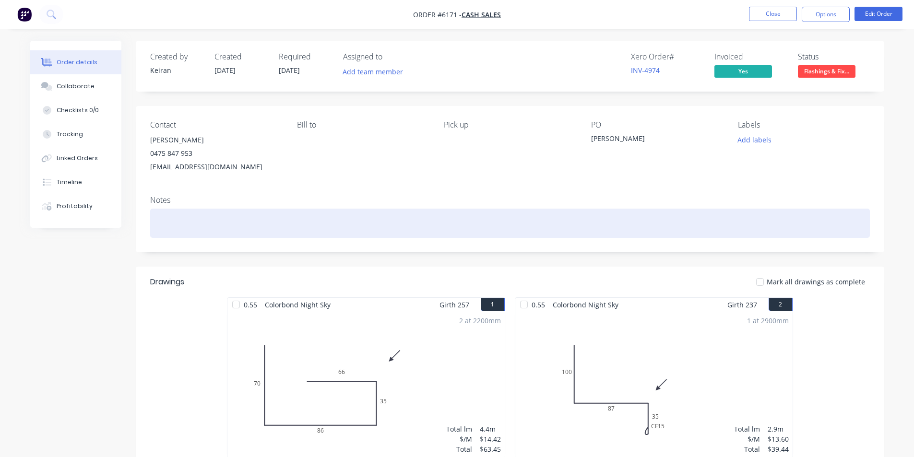
click at [444, 221] on div at bounding box center [510, 223] width 720 height 29
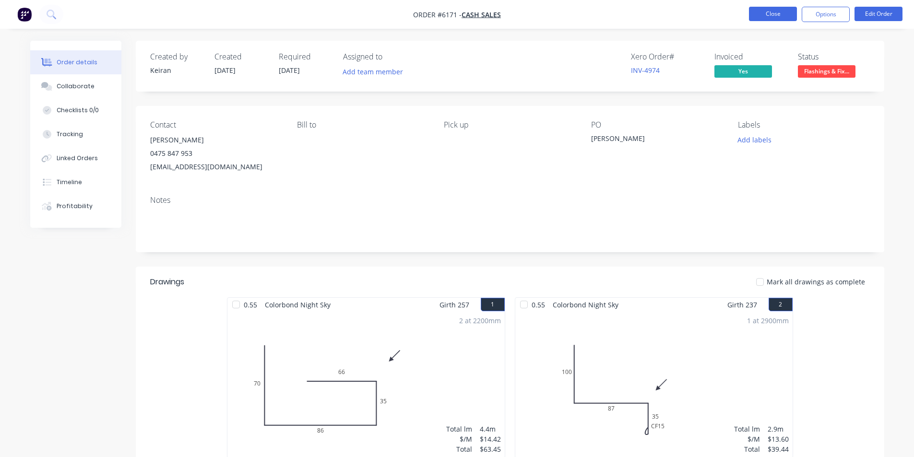
click at [593, 11] on button "Close" at bounding box center [773, 14] width 48 height 14
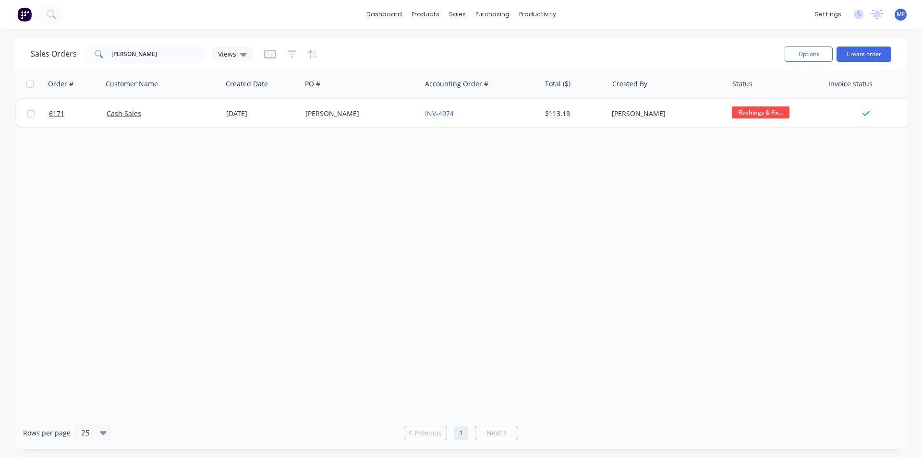
drag, startPoint x: 757, startPoint y: 191, endPoint x: 755, endPoint y: 196, distance: 5.9
click at [593, 191] on div "Order # Customer Name Created Date PO # Accounting Order # Total ($) Created By…" at bounding box center [460, 243] width 891 height 347
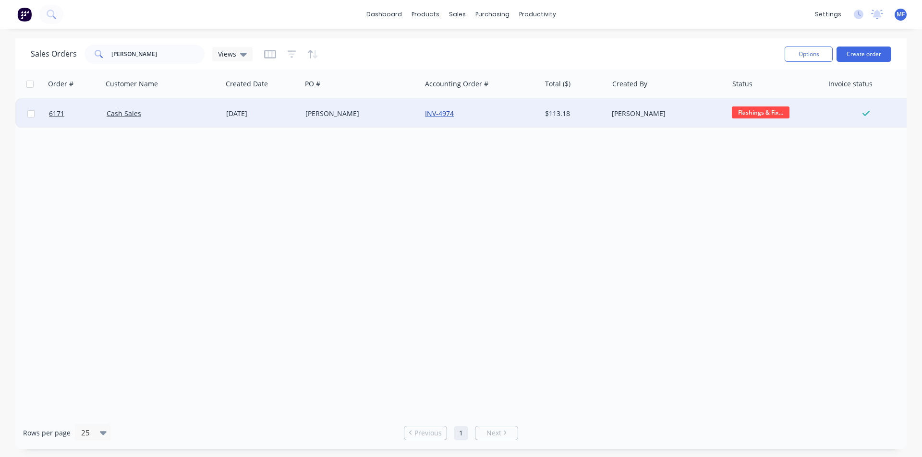
click at [448, 115] on link "INV-4974" at bounding box center [439, 113] width 29 height 9
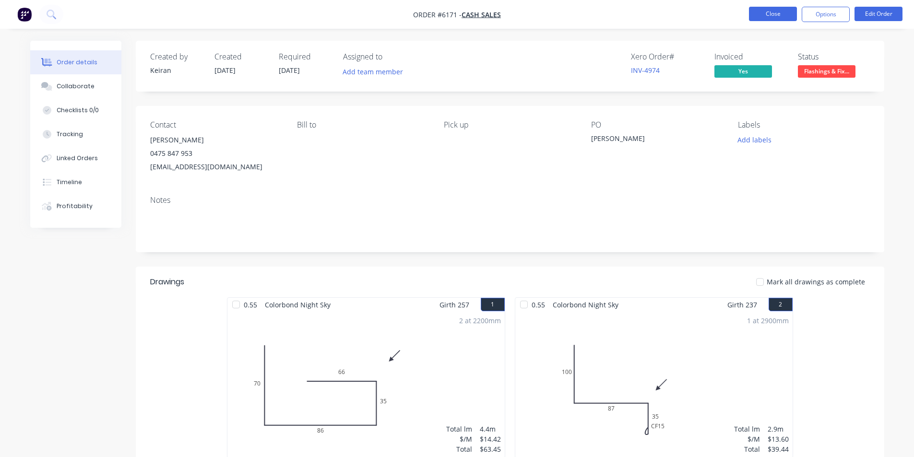
click at [593, 14] on button "Close" at bounding box center [773, 14] width 48 height 14
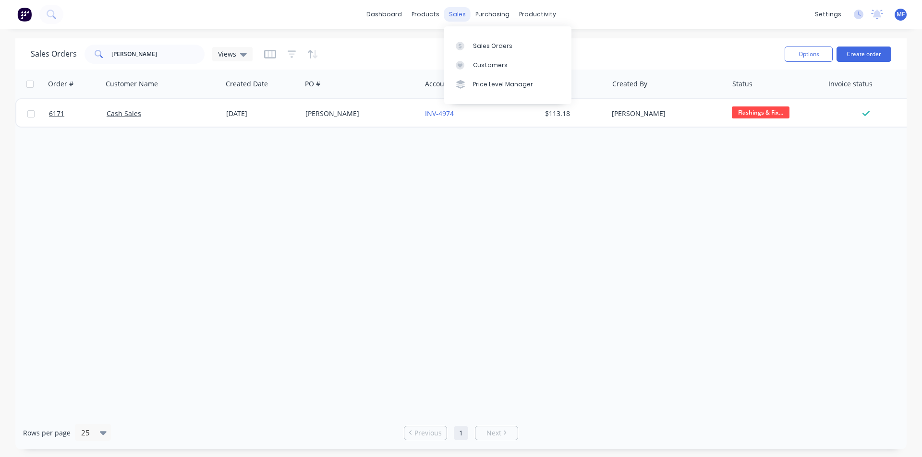
click at [459, 12] on div "sales" at bounding box center [457, 14] width 26 height 14
click at [483, 66] on div "Customers" at bounding box center [490, 65] width 35 height 9
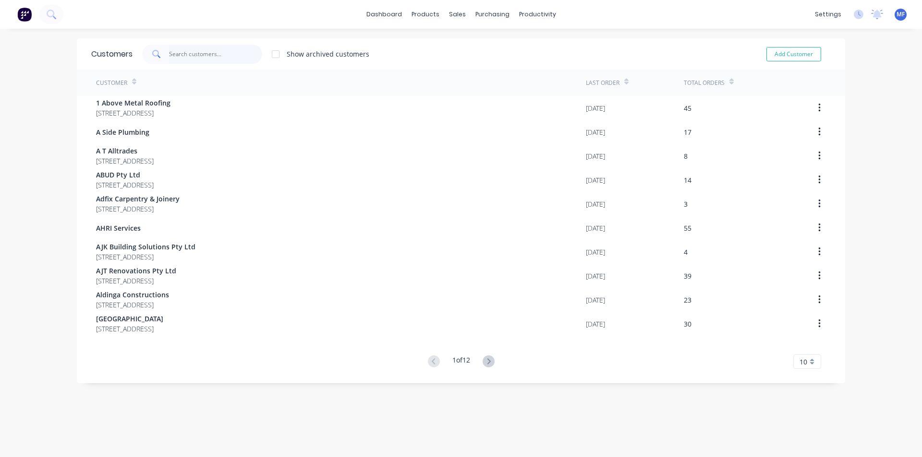
click at [171, 59] on input "text" at bounding box center [216, 54] width 94 height 19
type input "a"
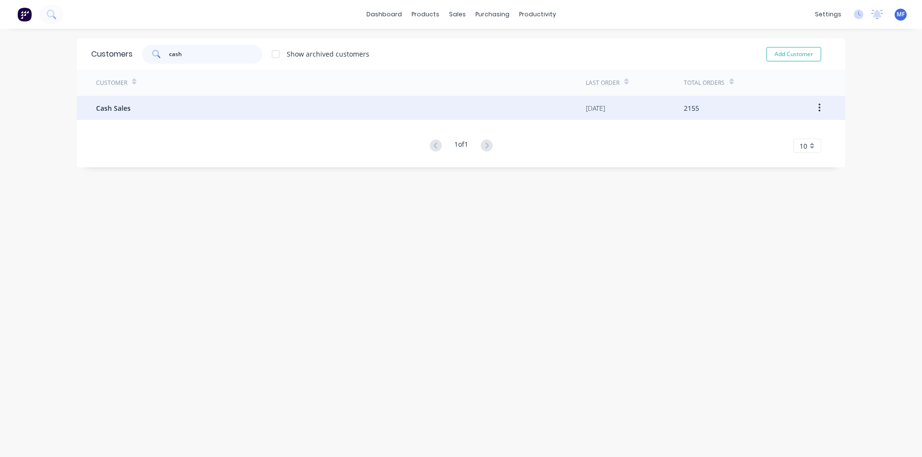
type input "cash"
click at [140, 104] on div "Cash Sales" at bounding box center [341, 108] width 490 height 24
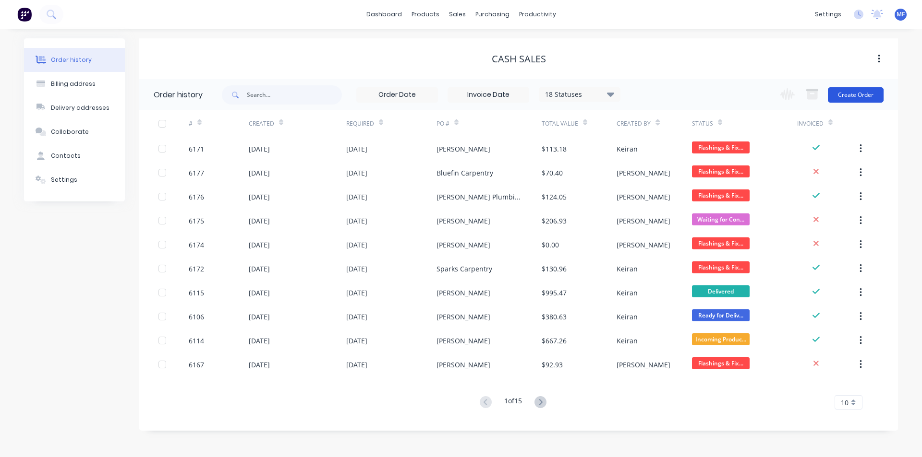
click at [593, 92] on button "Create Order" at bounding box center [855, 94] width 56 height 15
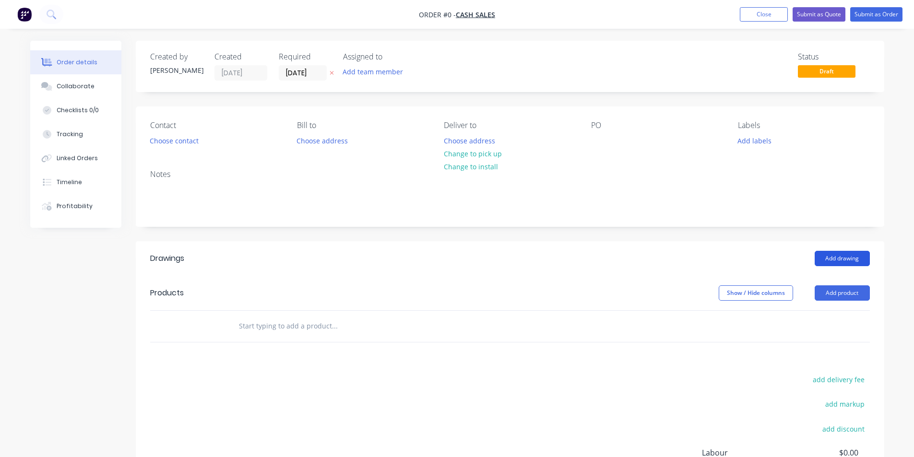
click at [593, 258] on button "Add drawing" at bounding box center [842, 258] width 55 height 15
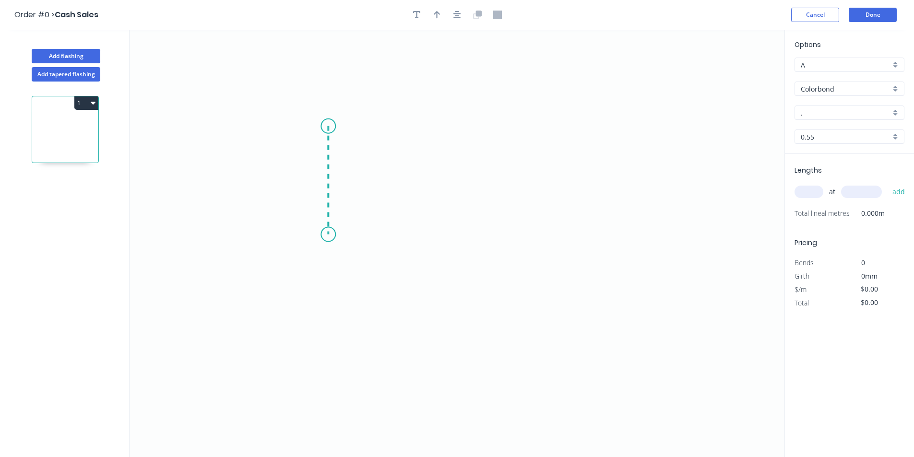
drag, startPoint x: 328, startPoint y: 126, endPoint x: 326, endPoint y: 235, distance: 108.5
click at [326, 235] on icon "0" at bounding box center [457, 244] width 655 height 428
click at [447, 235] on icon at bounding box center [387, 235] width 119 height 0
click at [439, 121] on icon "0 ? ?" at bounding box center [457, 244] width 655 height 428
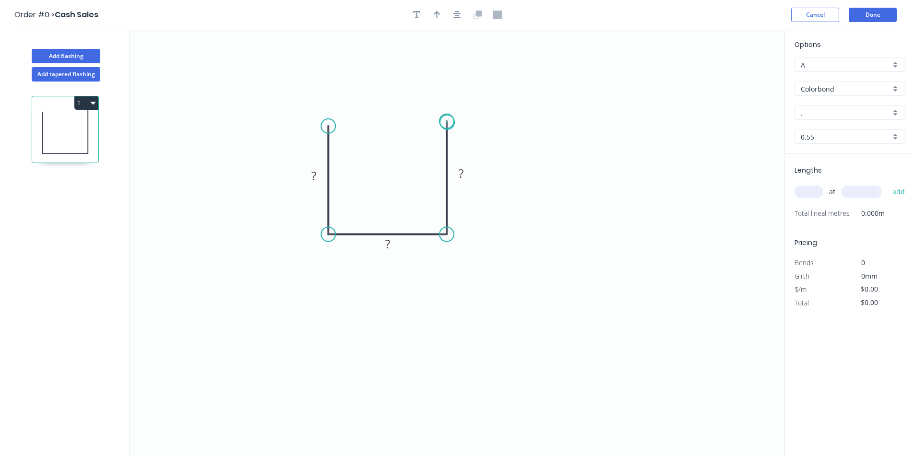
click at [447, 122] on circle at bounding box center [447, 121] width 14 height 14
click at [313, 176] on tspan "?" at bounding box center [314, 176] width 5 height 16
click at [593, 113] on input "." at bounding box center [846, 113] width 90 height 10
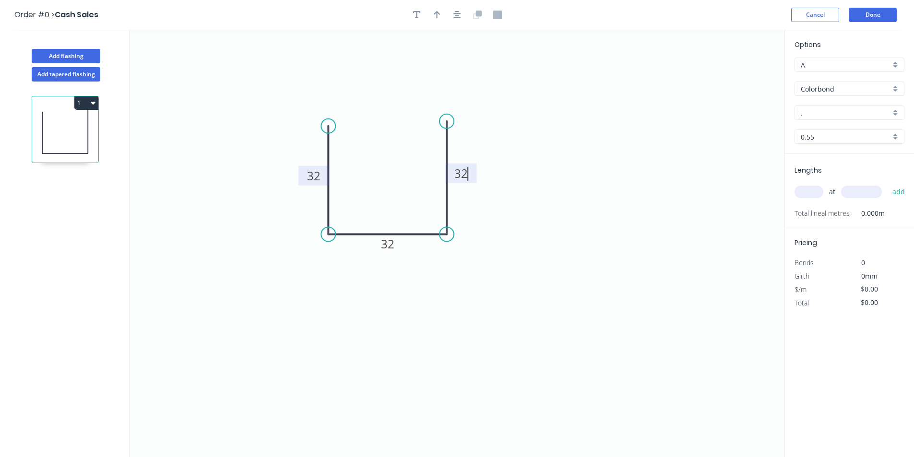
type input "$8.26"
click at [593, 135] on div "." at bounding box center [849, 131] width 109 height 17
type input "."
drag, startPoint x: 803, startPoint y: 193, endPoint x: 816, endPoint y: 200, distance: 14.6
click at [593, 193] on input "text" at bounding box center [809, 192] width 29 height 12
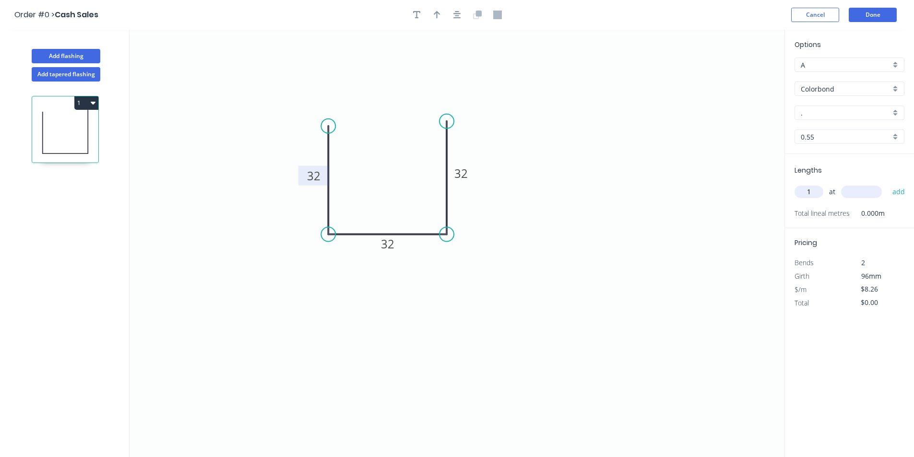
type input "1"
type input "1600"
click at [593, 195] on button "add" at bounding box center [899, 192] width 23 height 16
type input "$13.22"
click at [593, 14] on button "Done" at bounding box center [873, 15] width 48 height 14
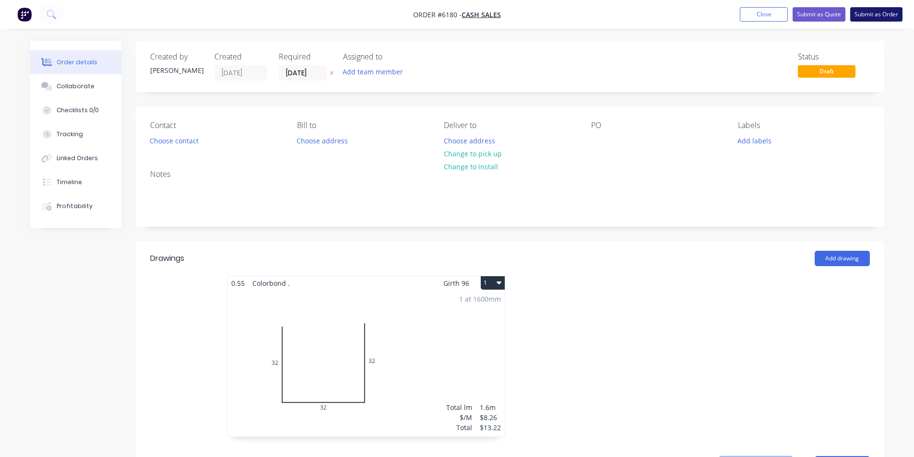
click at [593, 14] on button "Submit as Order" at bounding box center [877, 14] width 52 height 14
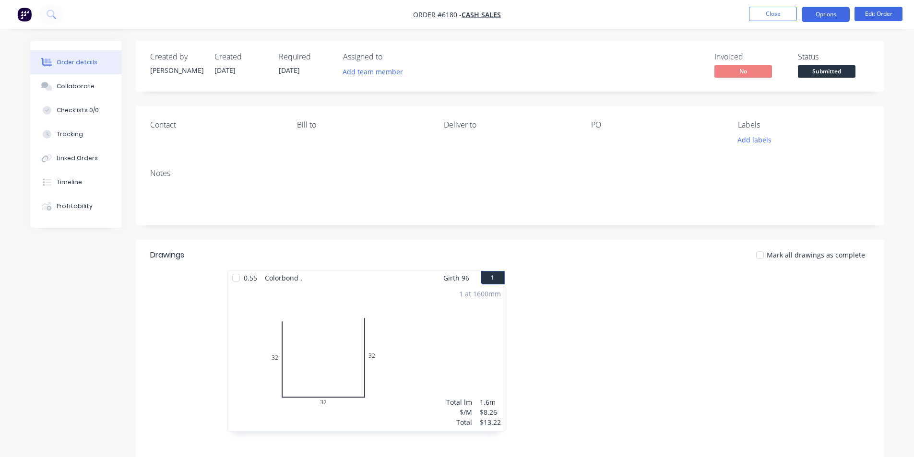
click at [593, 17] on button "Options" at bounding box center [826, 14] width 48 height 15
click at [593, 67] on div "Invoiced No Status Submitted" at bounding box center [654, 66] width 431 height 28
click at [169, 143] on div "Contact" at bounding box center [216, 133] width 132 height 26
click at [593, 11] on button "Edit Order" at bounding box center [879, 14] width 48 height 14
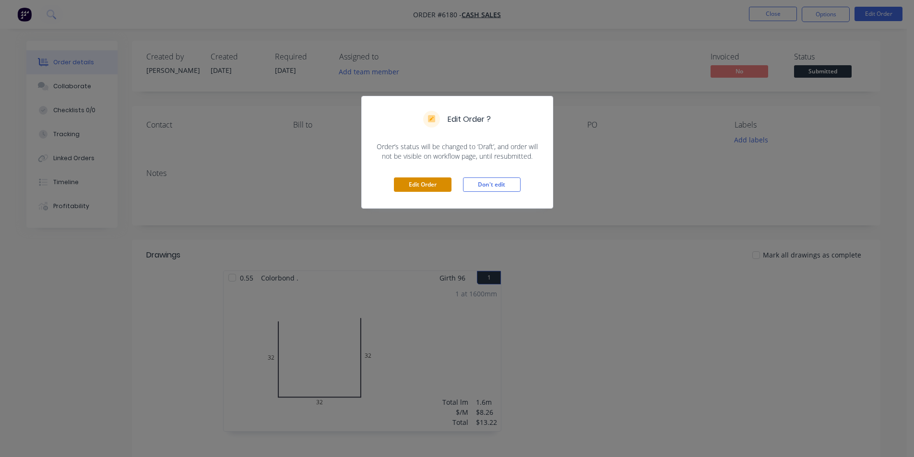
click at [406, 186] on button "Edit Order" at bounding box center [423, 185] width 58 height 14
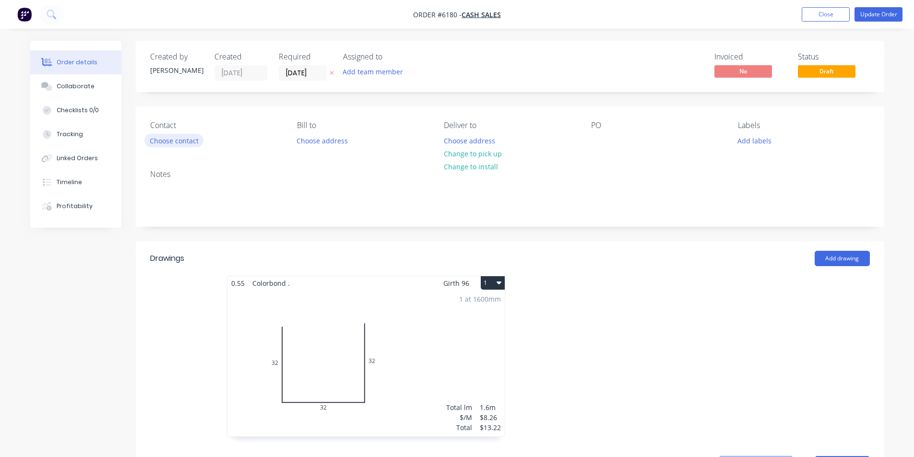
click at [180, 144] on button "Choose contact" at bounding box center [173, 140] width 59 height 13
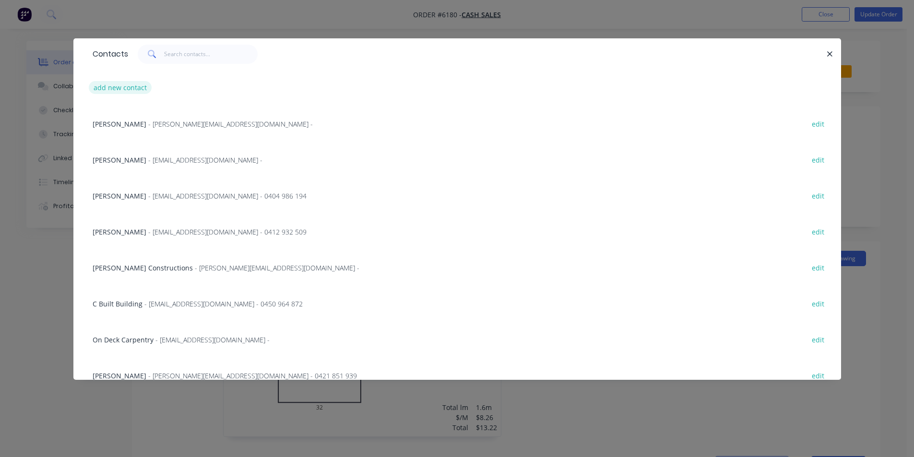
click at [107, 86] on button "add new contact" at bounding box center [120, 87] width 63 height 13
select select "AU"
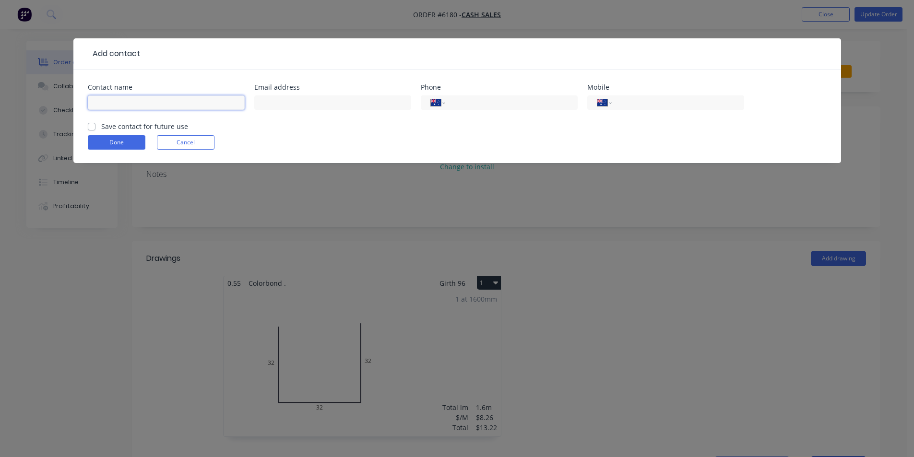
click at [176, 102] on input "text" at bounding box center [166, 103] width 157 height 14
type input "[PERSON_NAME]"
click at [507, 106] on input "tel" at bounding box center [509, 102] width 115 height 11
type input "0400 778 716"
drag, startPoint x: 676, startPoint y: 100, endPoint x: 679, endPoint y: 108, distance: 7.8
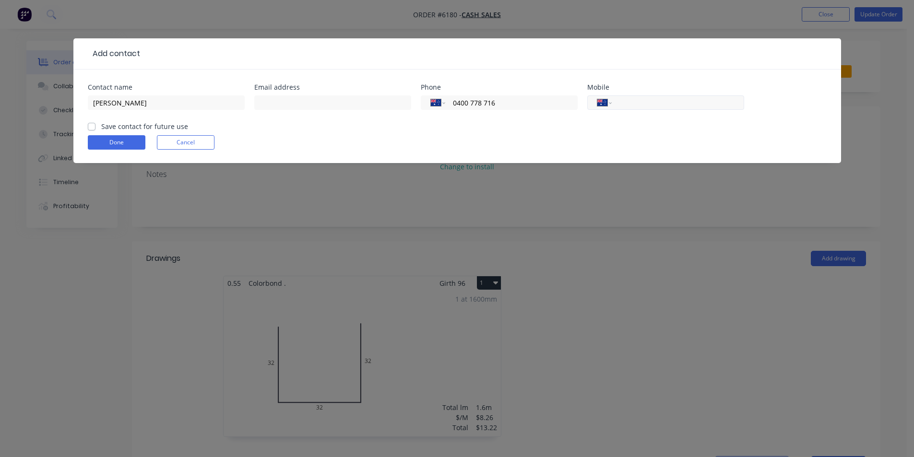
click at [593, 100] on input "tel" at bounding box center [676, 102] width 115 height 11
click at [500, 146] on div "Done Cancel" at bounding box center [457, 142] width 739 height 14
click at [120, 141] on button "Done" at bounding box center [117, 142] width 58 height 14
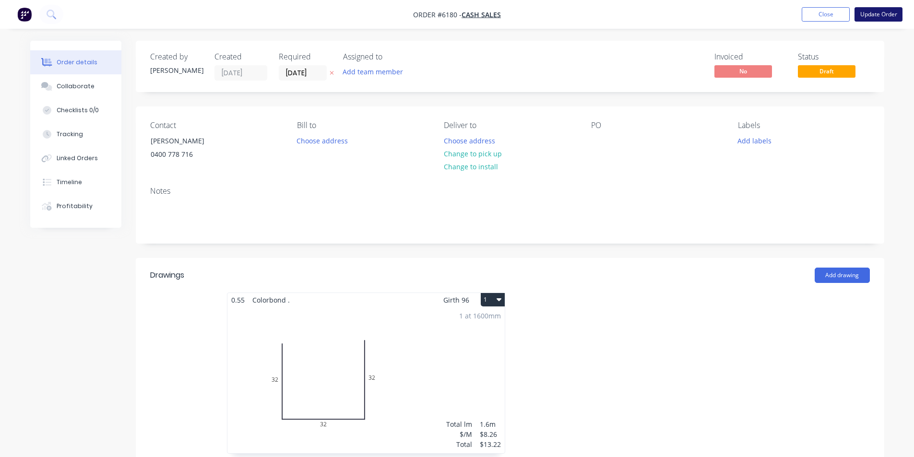
click at [593, 16] on button "Update Order" at bounding box center [879, 14] width 48 height 14
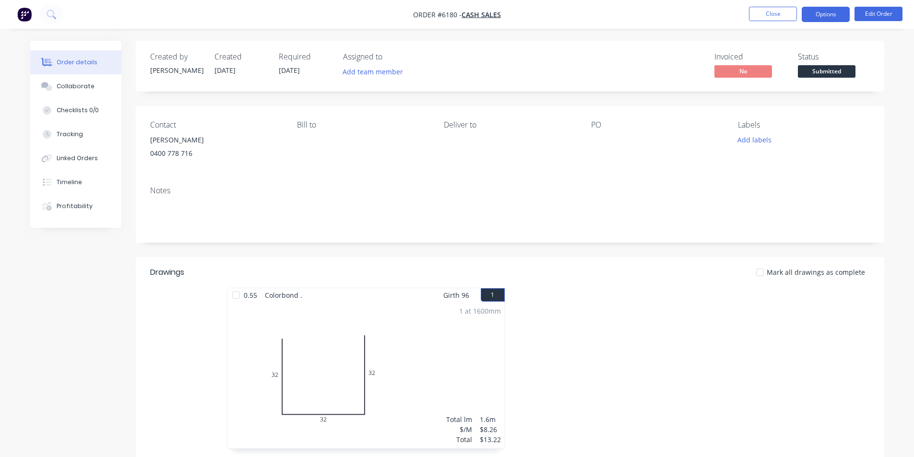
click at [593, 12] on button "Options" at bounding box center [826, 14] width 48 height 15
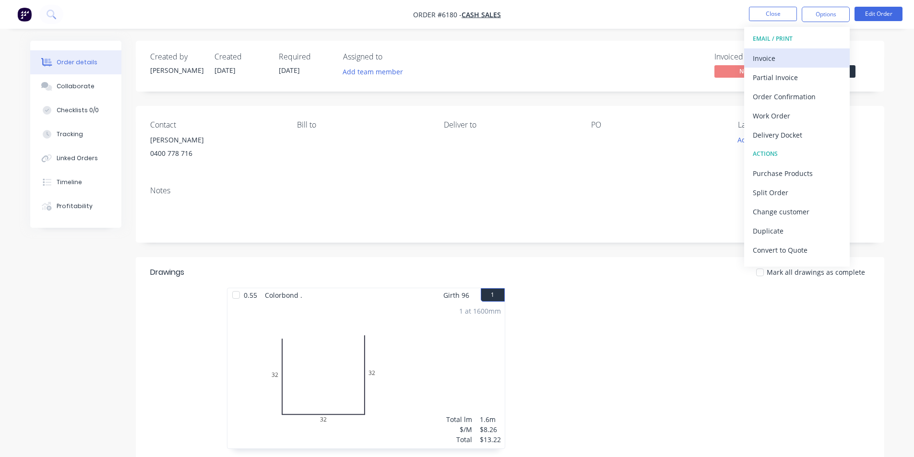
click at [593, 60] on div "Invoice" at bounding box center [797, 58] width 88 height 14
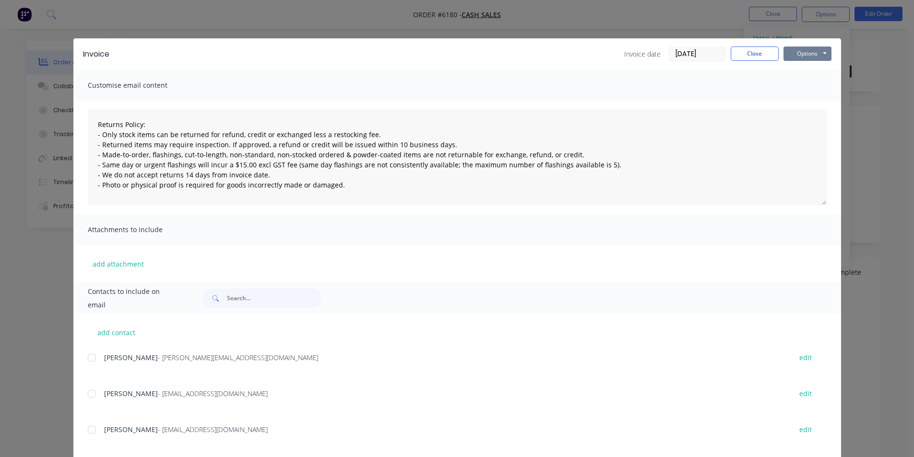
click at [593, 53] on button "Options" at bounding box center [808, 54] width 48 height 14
click at [593, 101] on button "Email" at bounding box center [814, 103] width 61 height 16
click at [593, 53] on button "Options" at bounding box center [808, 54] width 48 height 14
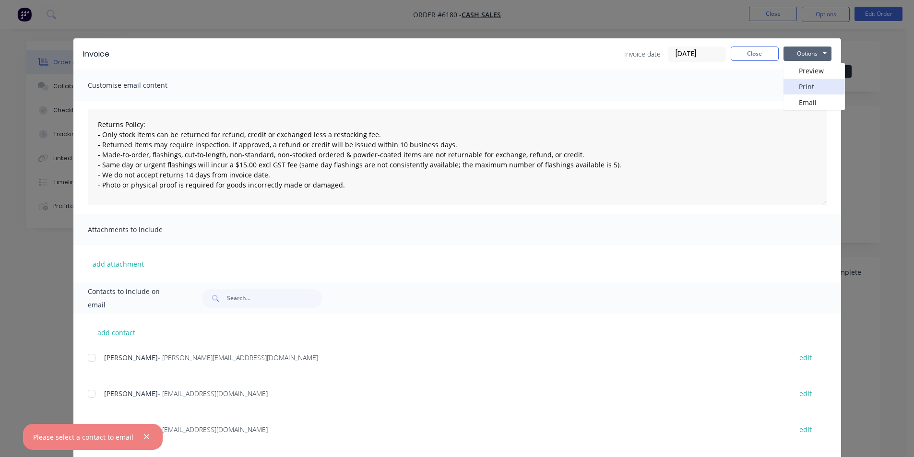
click at [593, 83] on button "Print" at bounding box center [814, 87] width 61 height 16
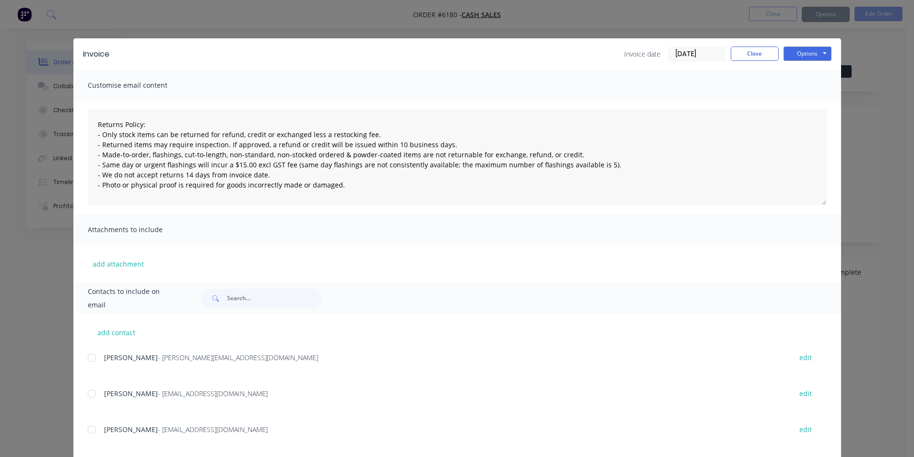
type textarea "Returns Policy: - Only stock items can be returned for refund, credit or exchan…"
click at [593, 48] on button "Close" at bounding box center [755, 54] width 48 height 14
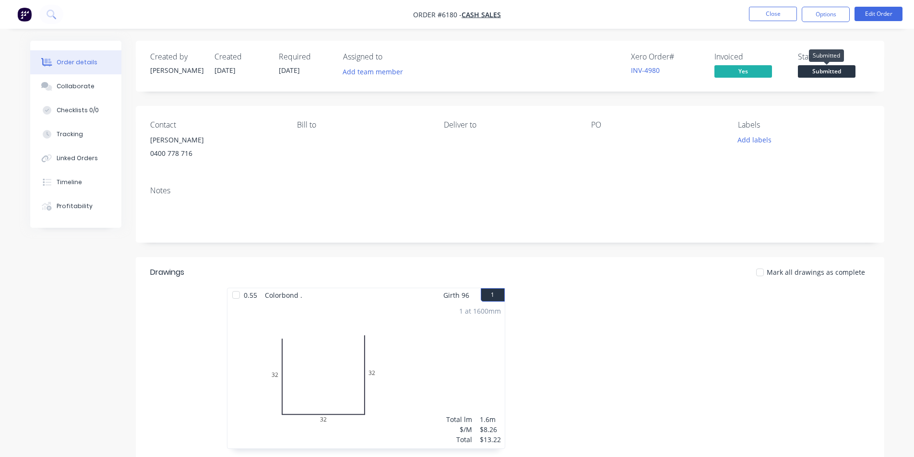
click at [593, 67] on span "Submitted" at bounding box center [827, 71] width 58 height 12
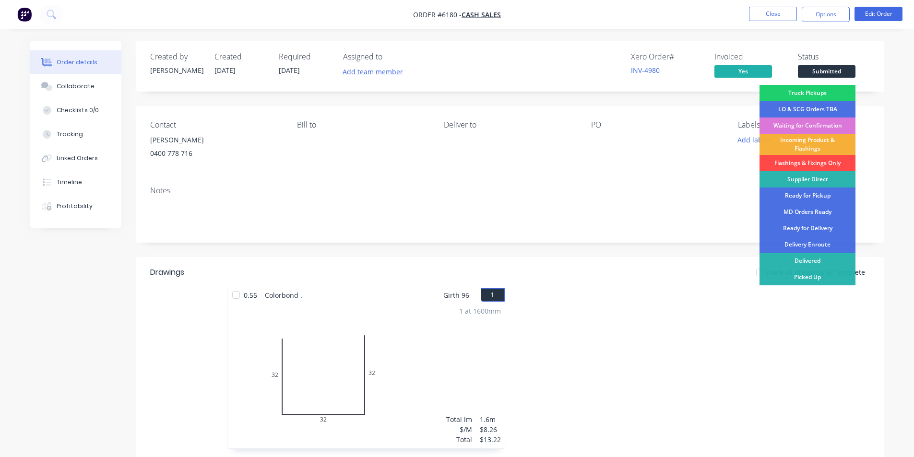
click at [593, 160] on div "Flashings & Fixings Only" at bounding box center [808, 163] width 96 height 16
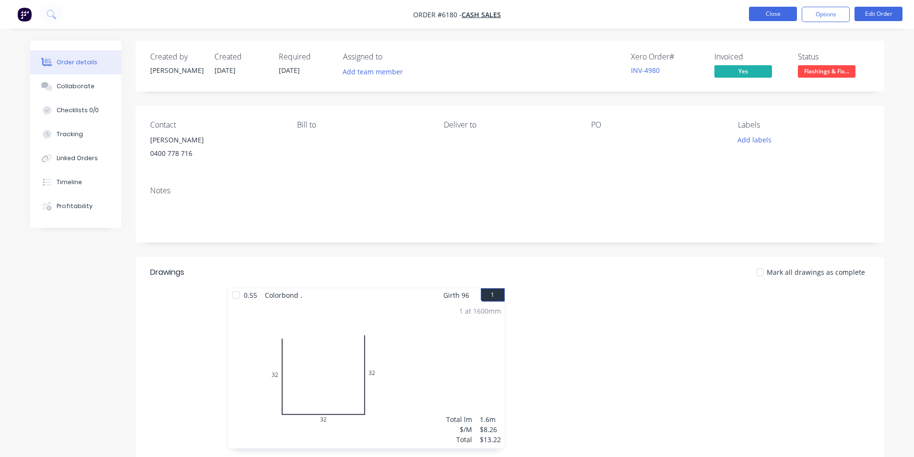
click at [593, 14] on button "Close" at bounding box center [773, 14] width 48 height 14
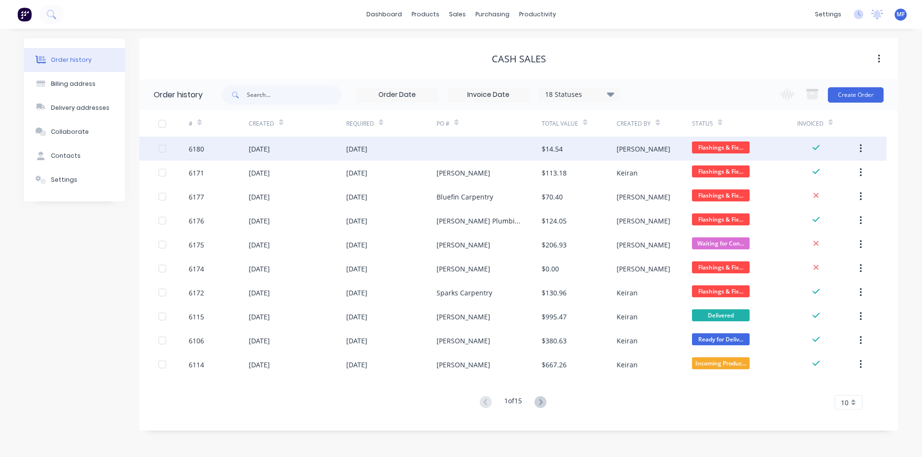
click at [428, 141] on div "[DATE]" at bounding box center [391, 149] width 90 height 24
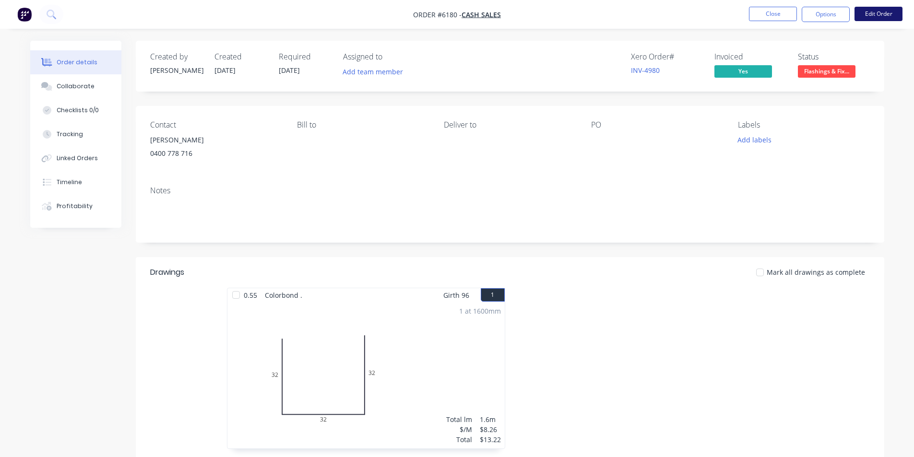
click at [593, 11] on button "Edit Order" at bounding box center [879, 14] width 48 height 14
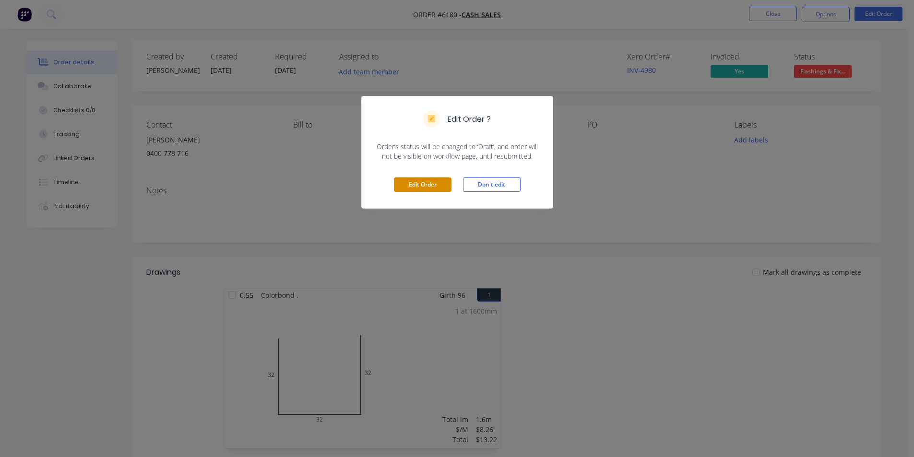
click at [423, 189] on button "Edit Order" at bounding box center [423, 185] width 58 height 14
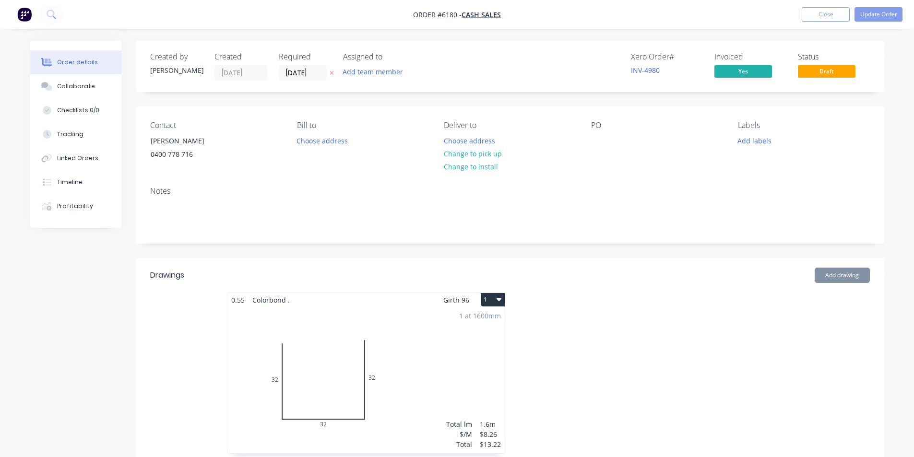
click at [593, 146] on div "PO" at bounding box center [657, 143] width 132 height 44
click at [593, 139] on div at bounding box center [598, 141] width 15 height 14
click at [593, 14] on button "Update Order" at bounding box center [879, 14] width 48 height 14
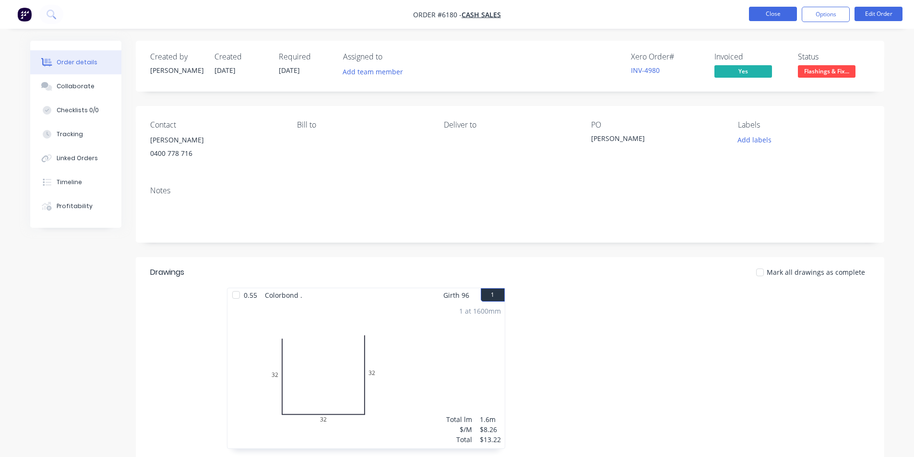
click at [593, 10] on button "Close" at bounding box center [773, 14] width 48 height 14
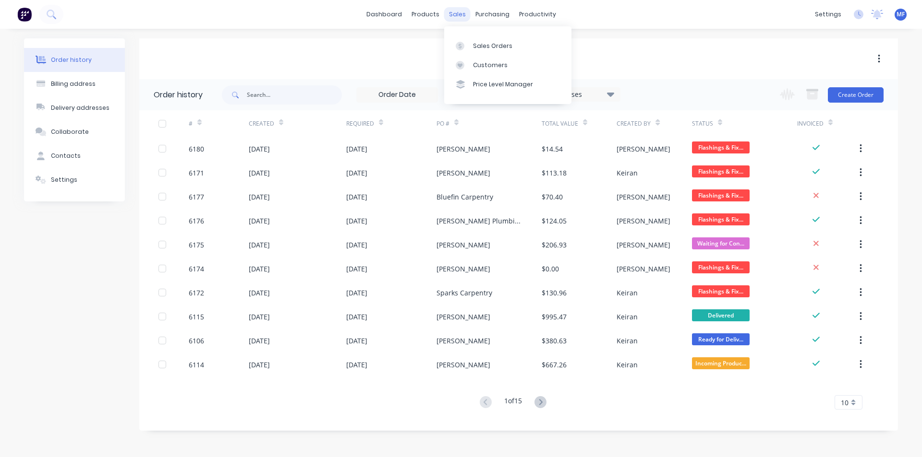
click at [457, 11] on div "sales" at bounding box center [457, 14] width 26 height 14
click at [479, 67] on div "Customers" at bounding box center [490, 65] width 35 height 9
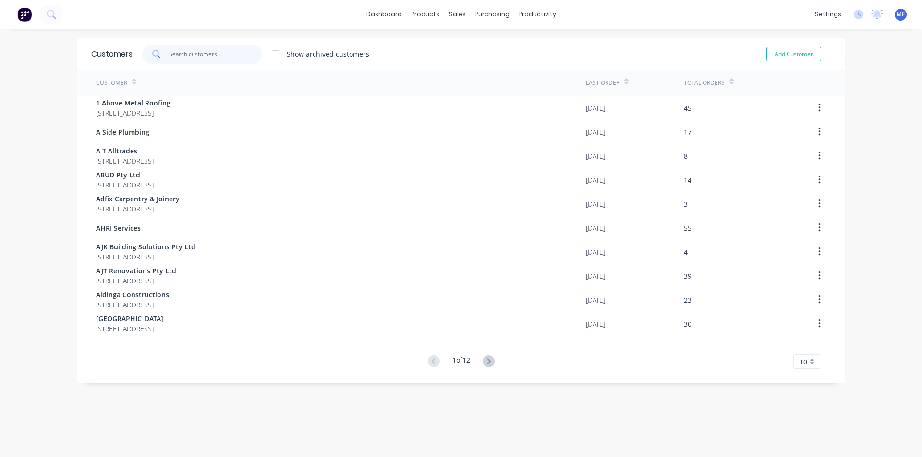
click at [189, 49] on input "text" at bounding box center [216, 54] width 94 height 19
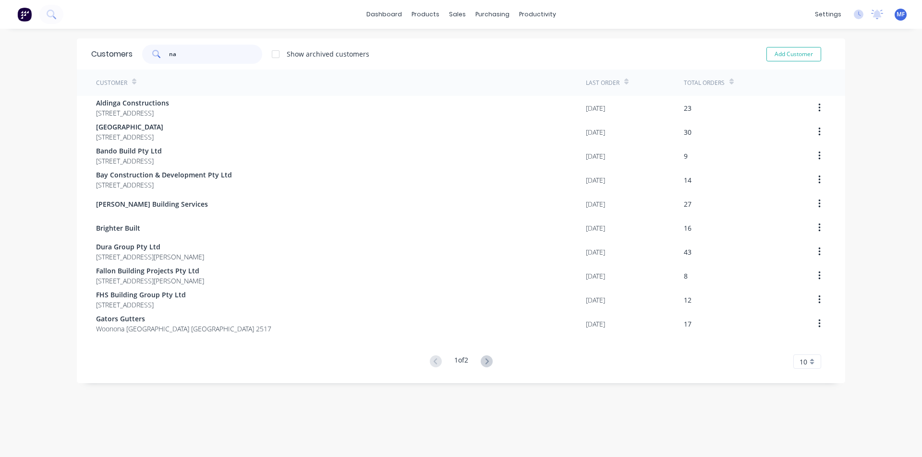
type input "n"
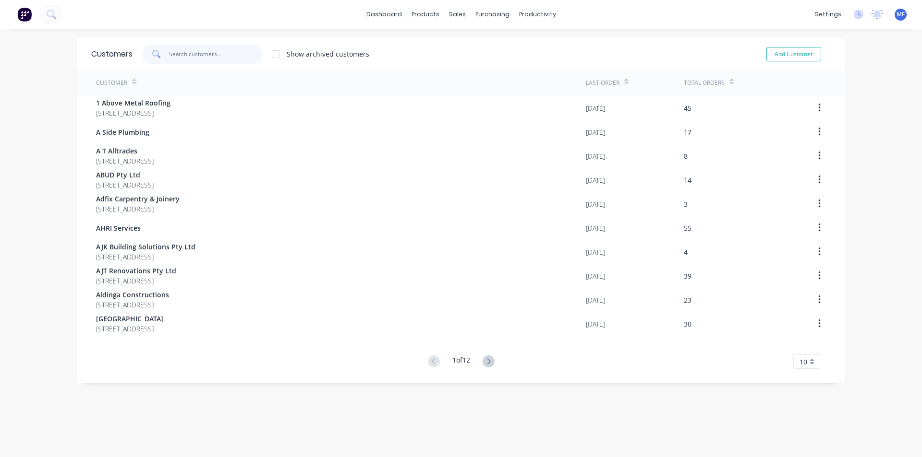
click at [217, 57] on input "text" at bounding box center [216, 54] width 94 height 19
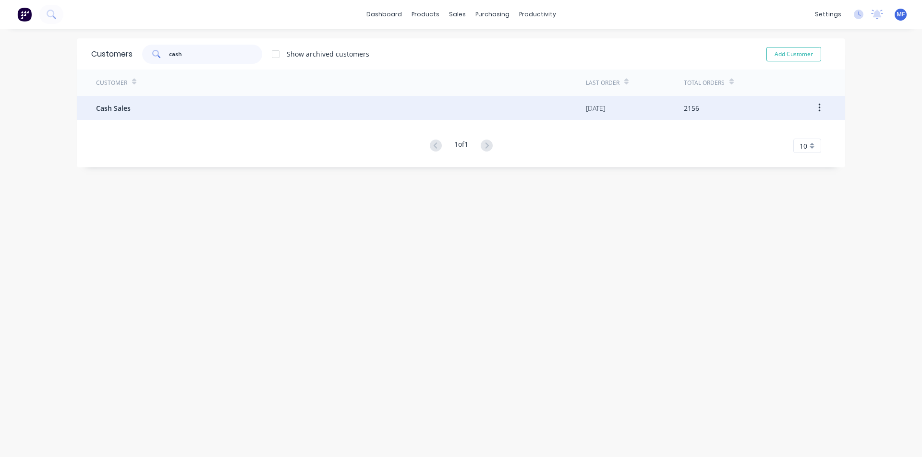
type input "cash"
click at [132, 101] on div "Cash Sales" at bounding box center [341, 108] width 490 height 24
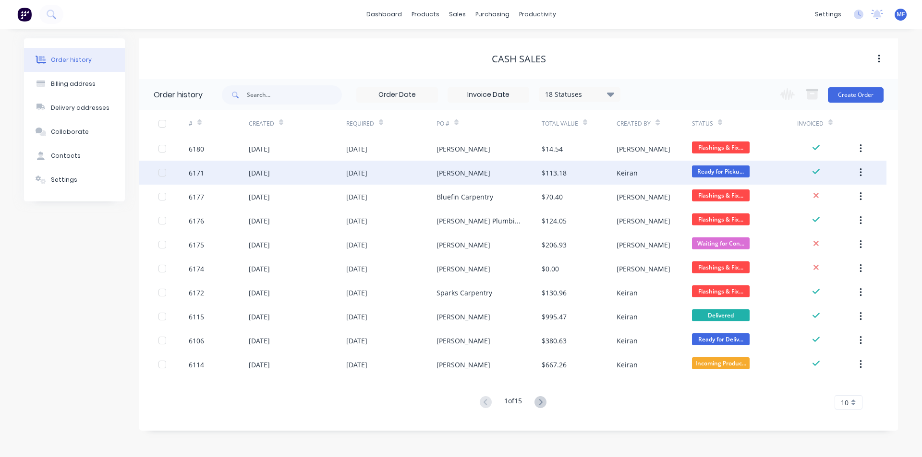
click at [442, 172] on div "[PERSON_NAME]" at bounding box center [463, 173] width 54 height 10
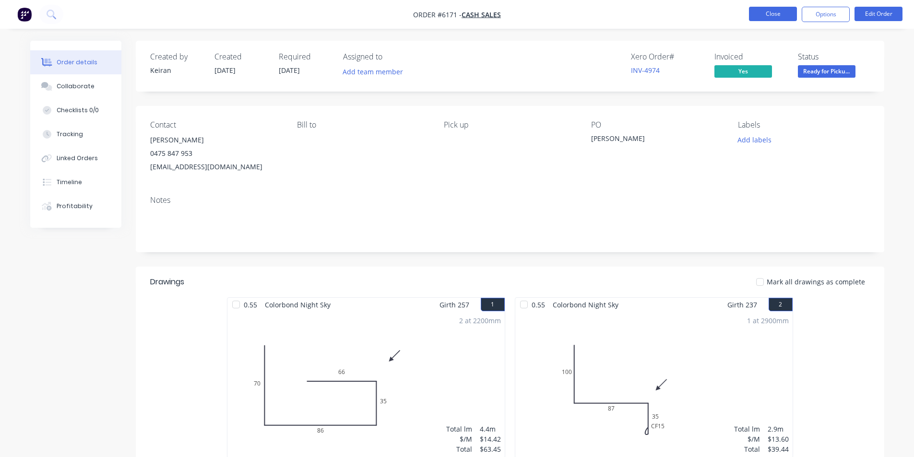
click at [593, 16] on button "Close" at bounding box center [773, 14] width 48 height 14
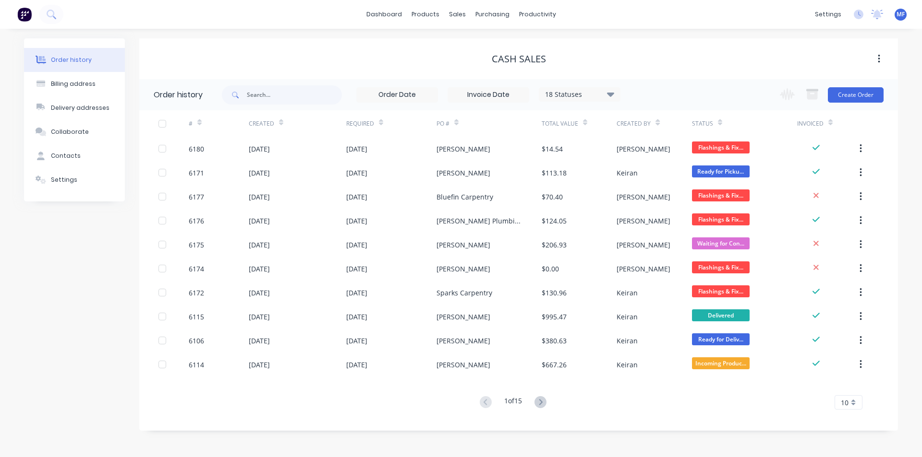
click at [593, 59] on div "Cash Sales" at bounding box center [518, 59] width 758 height 12
click at [455, 12] on div "sales" at bounding box center [457, 14] width 26 height 14
click at [283, 91] on input "text" at bounding box center [294, 94] width 95 height 19
type input "jph"
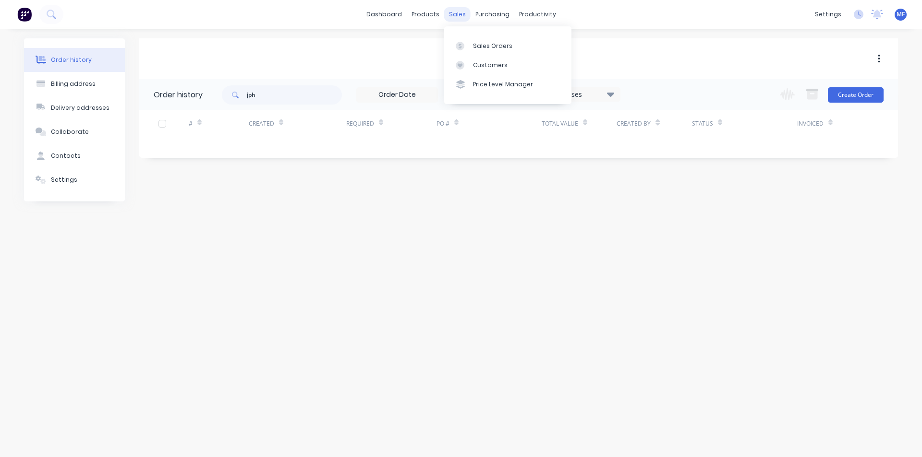
click at [457, 17] on div "sales" at bounding box center [457, 14] width 26 height 14
click at [482, 47] on div "Sales Orders" at bounding box center [492, 46] width 39 height 9
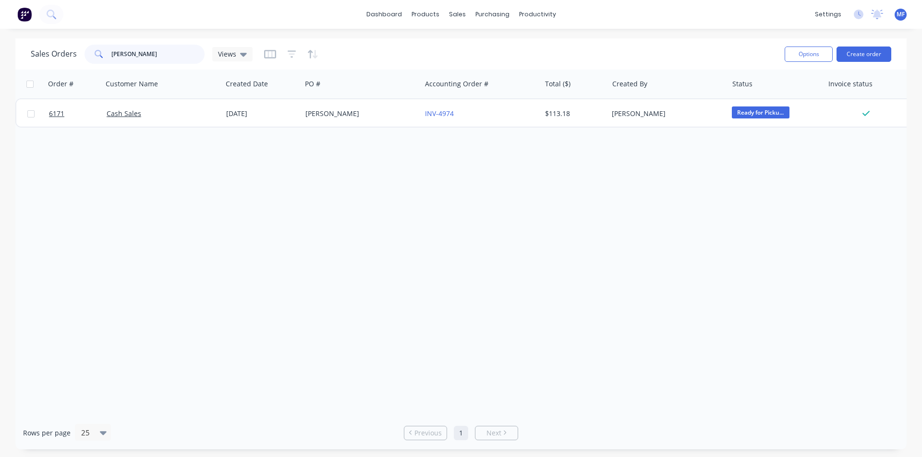
click at [140, 56] on input "[PERSON_NAME]" at bounding box center [158, 54] width 94 height 19
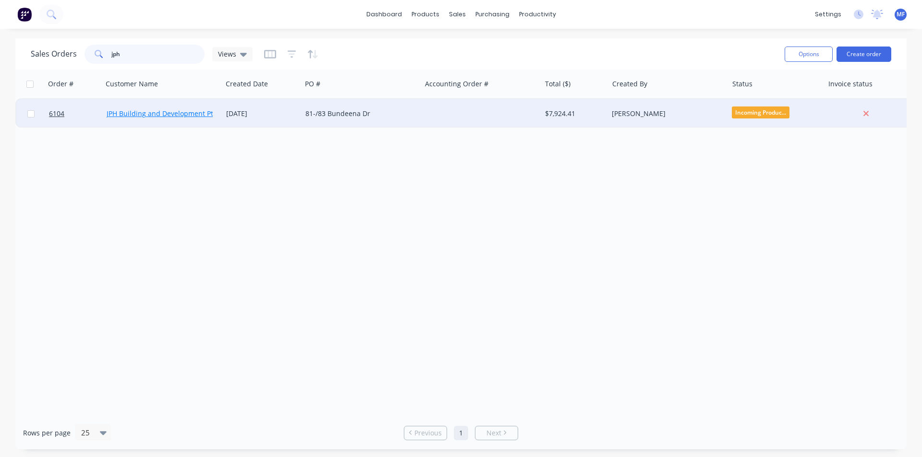
type input "jph"
click at [150, 113] on link "JPH Building and Development Pty Ltd" at bounding box center [168, 113] width 122 height 9
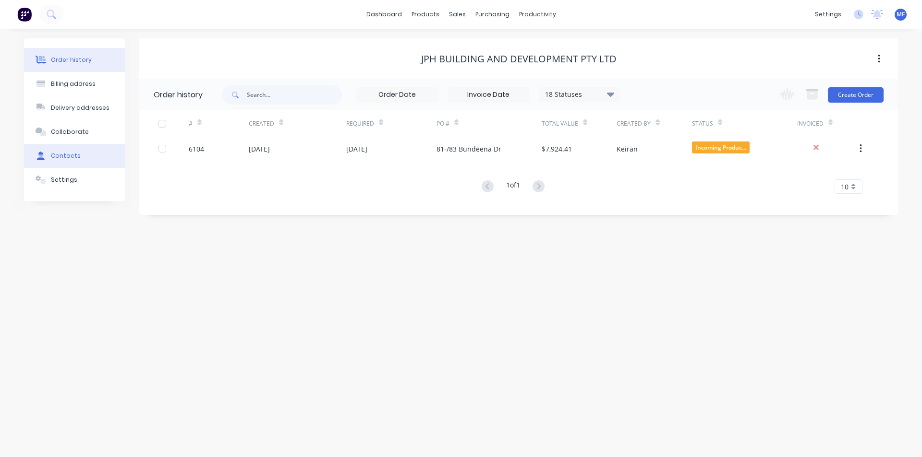
click at [59, 156] on div "Contacts" at bounding box center [66, 156] width 30 height 9
select select "AU"
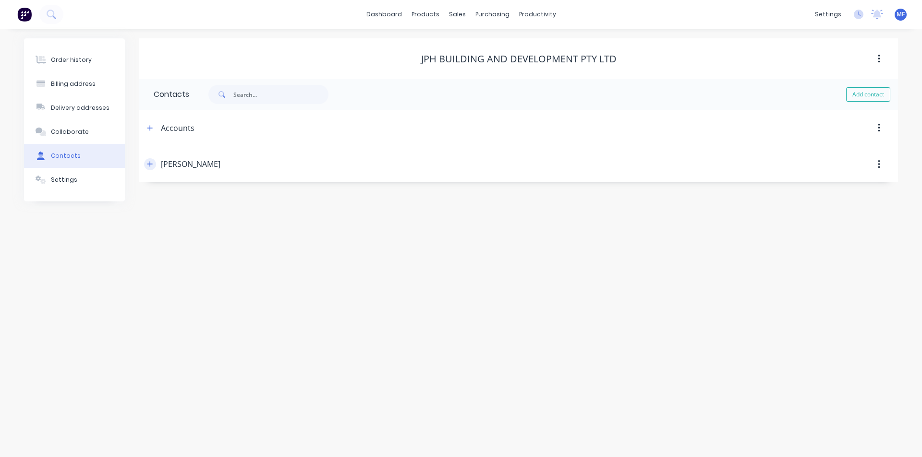
click at [152, 164] on icon "button" at bounding box center [150, 164] width 6 height 7
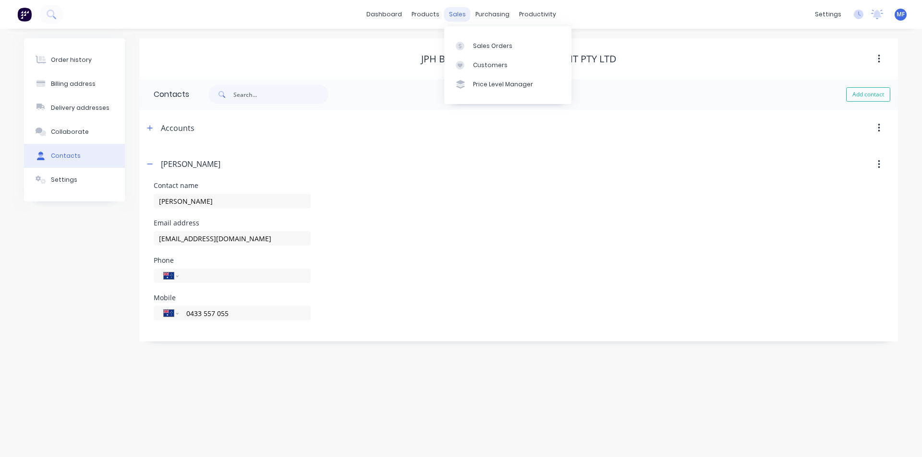
click at [454, 13] on div "sales" at bounding box center [457, 14] width 26 height 14
